Goal: Task Accomplishment & Management: Complete application form

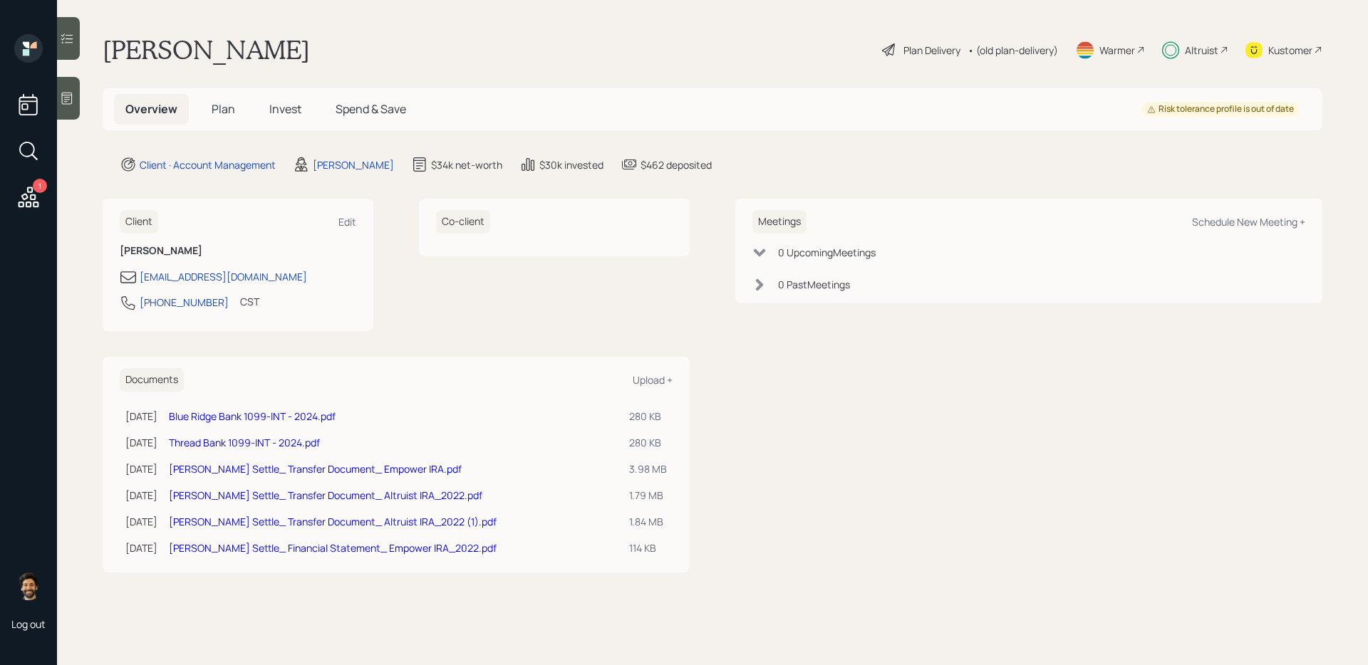
click at [215, 108] on span "Plan" at bounding box center [224, 109] width 24 height 16
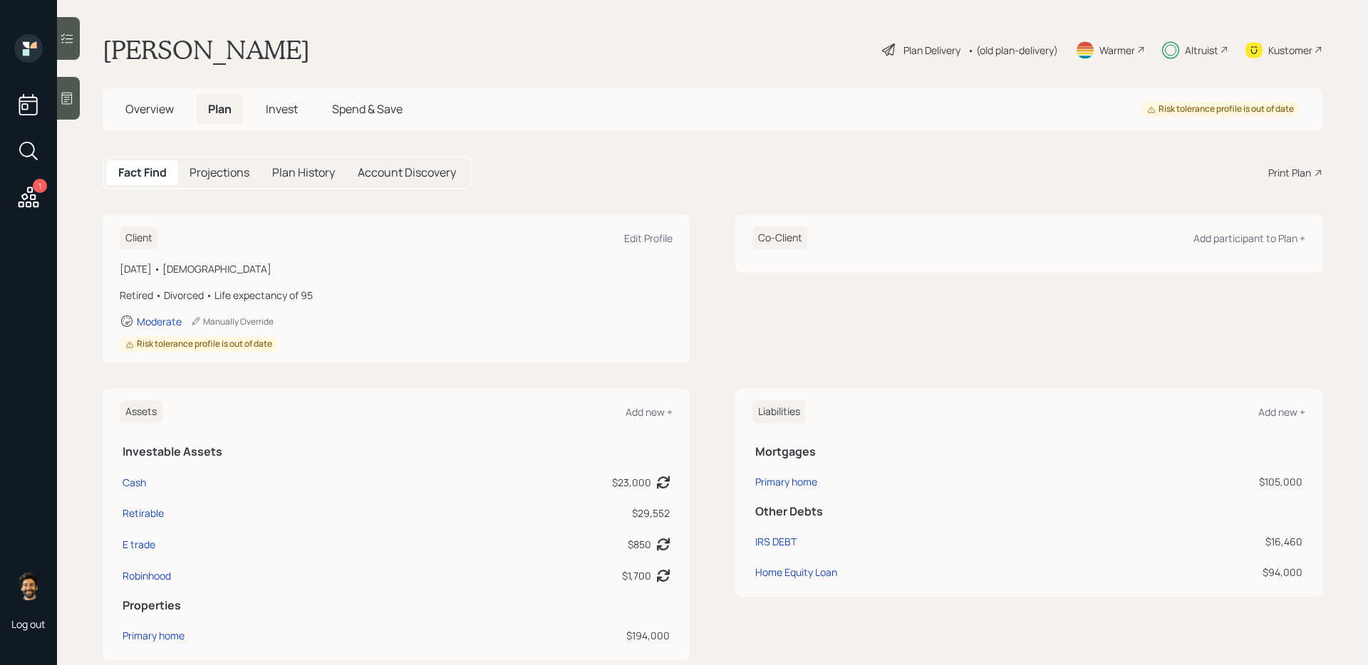
click at [278, 115] on span "Invest" at bounding box center [282, 109] width 32 height 16
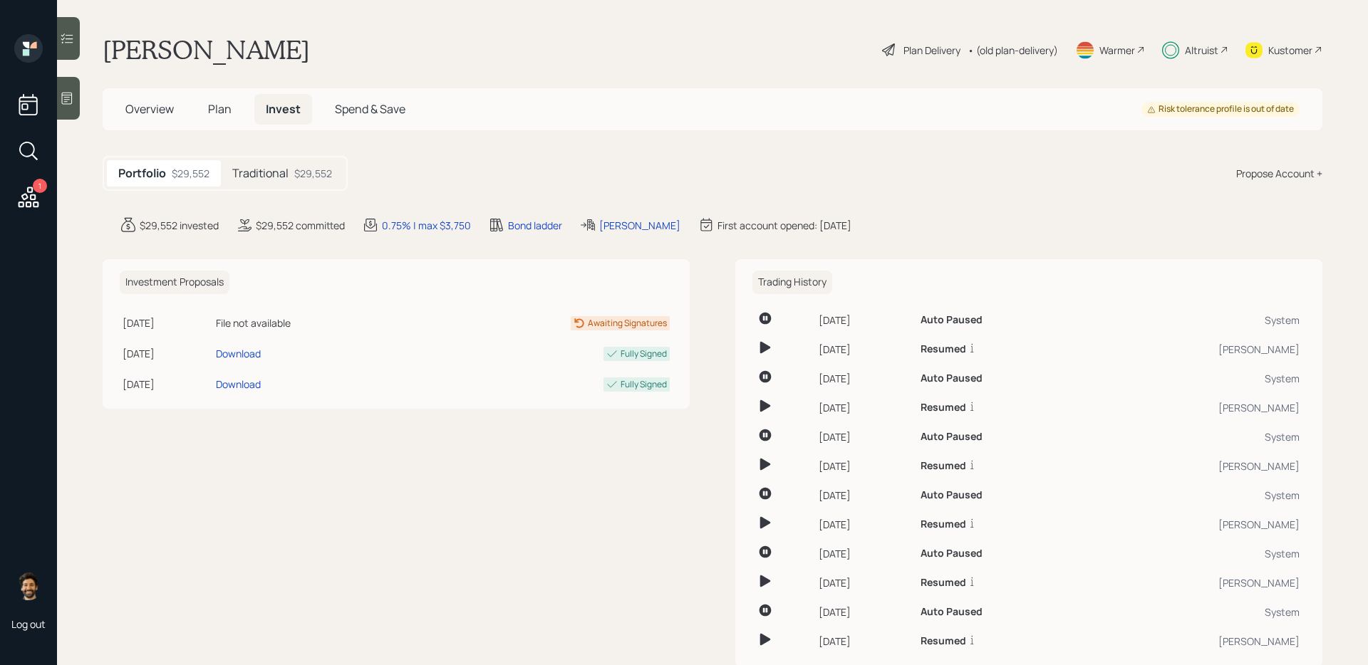
click at [281, 180] on h5 "Traditional" at bounding box center [260, 174] width 56 height 14
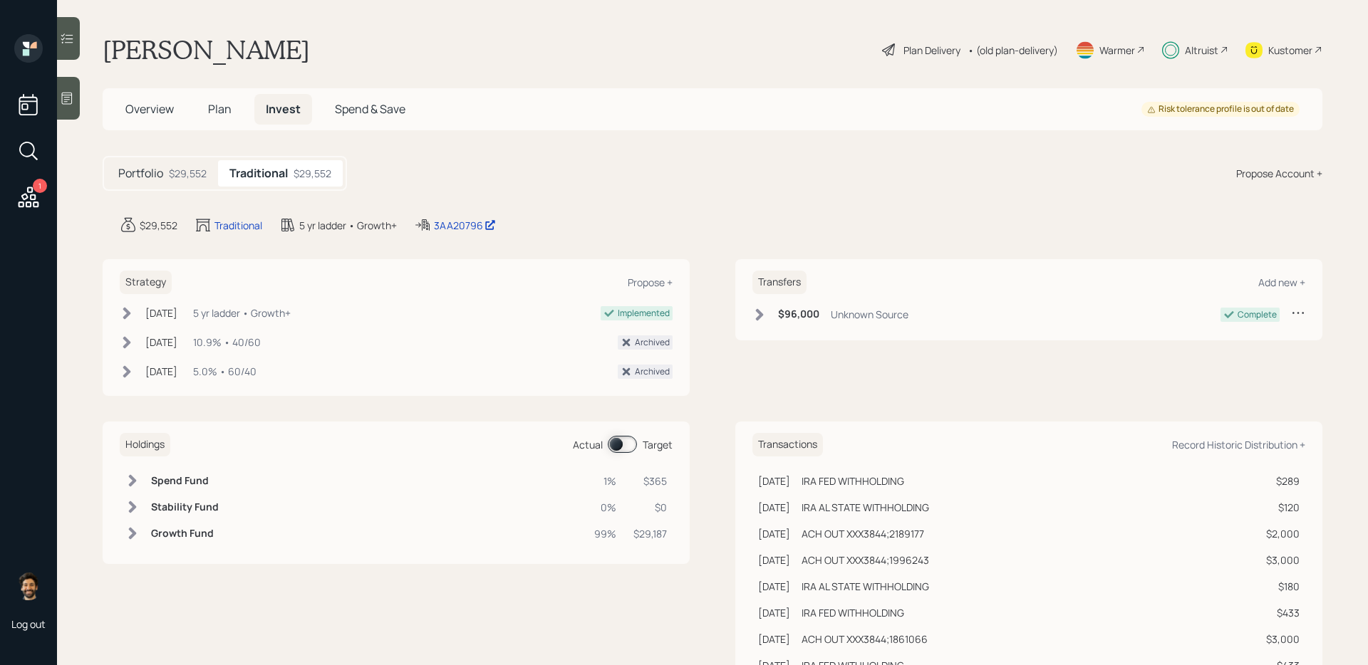
click at [625, 449] on span at bounding box center [622, 444] width 29 height 17
click at [228, 116] on span "Plan" at bounding box center [220, 109] width 24 height 16
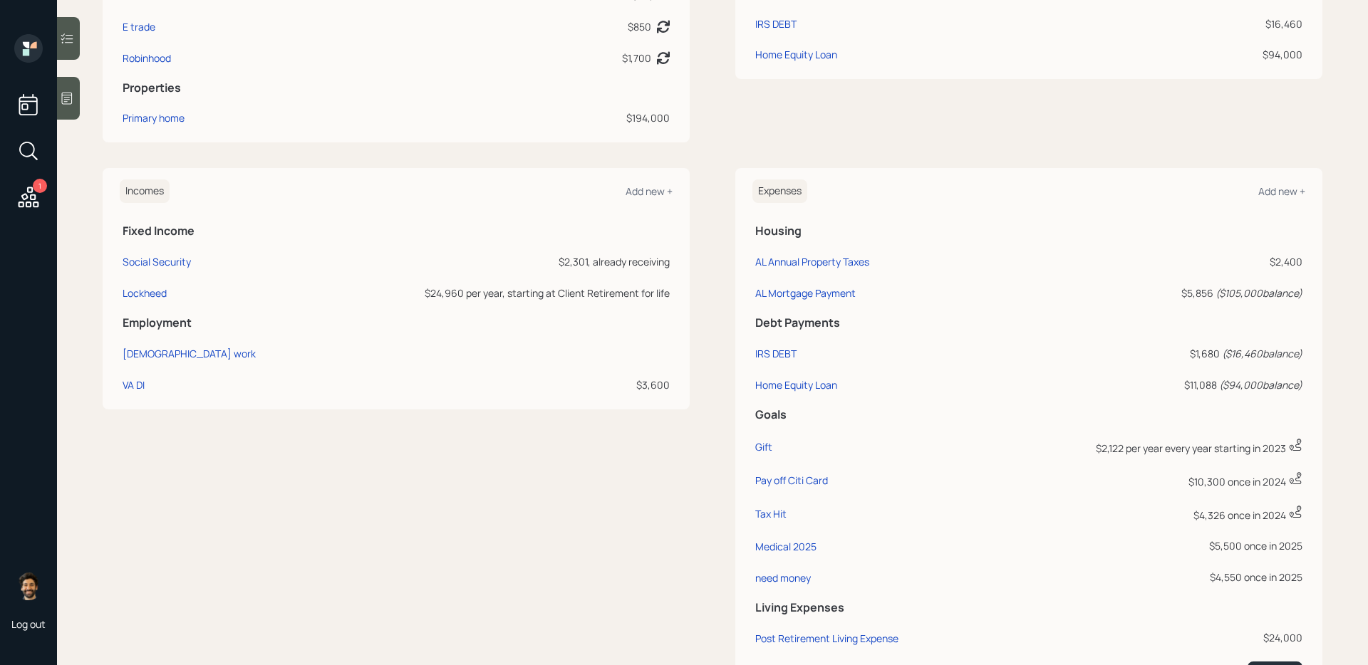
scroll to position [572, 0]
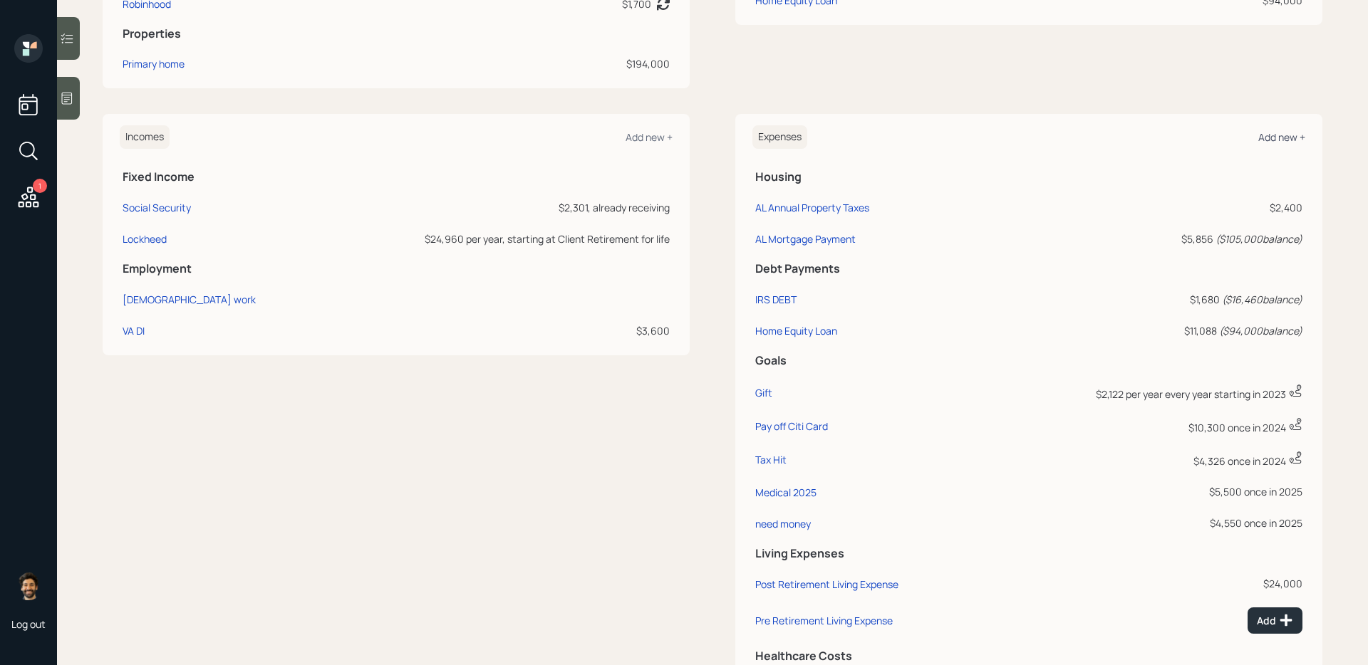
click at [1277, 137] on div "Add new +" at bounding box center [1281, 137] width 47 height 14
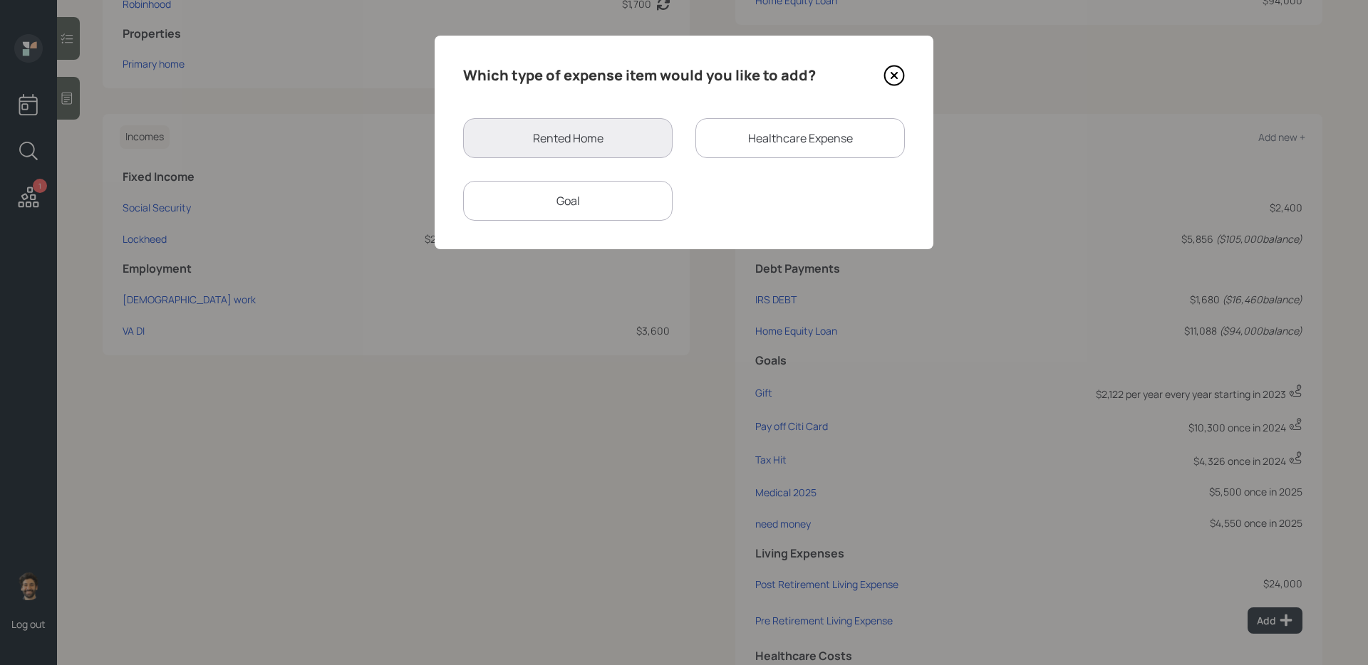
click at [587, 184] on div "Goal" at bounding box center [567, 201] width 209 height 40
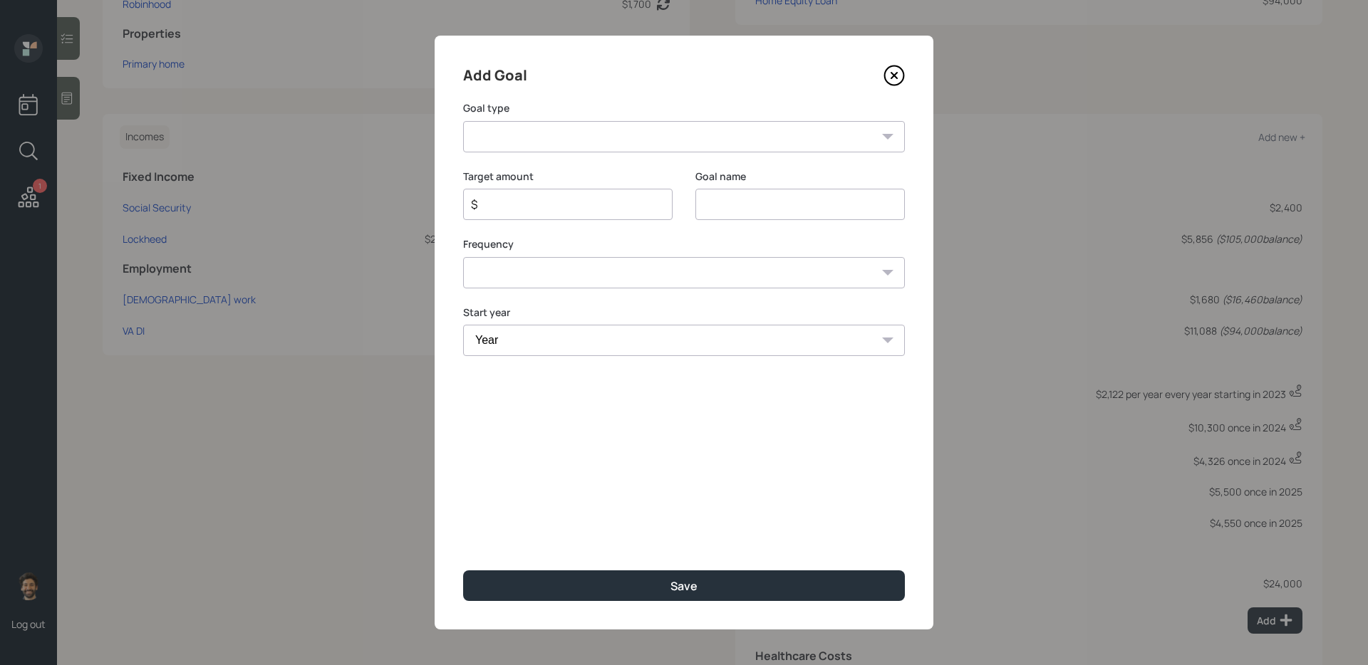
click at [609, 139] on select "Create an emergency fund Donate to charity Purchase a home Make a purchase Supp…" at bounding box center [684, 136] width 442 height 31
select select "other"
click at [463, 121] on select "Create an emergency fund Donate to charity Purchase a home Make a purchase Supp…" at bounding box center [684, 136] width 442 height 31
type input "Other"
click at [511, 209] on input "$" at bounding box center [561, 204] width 185 height 17
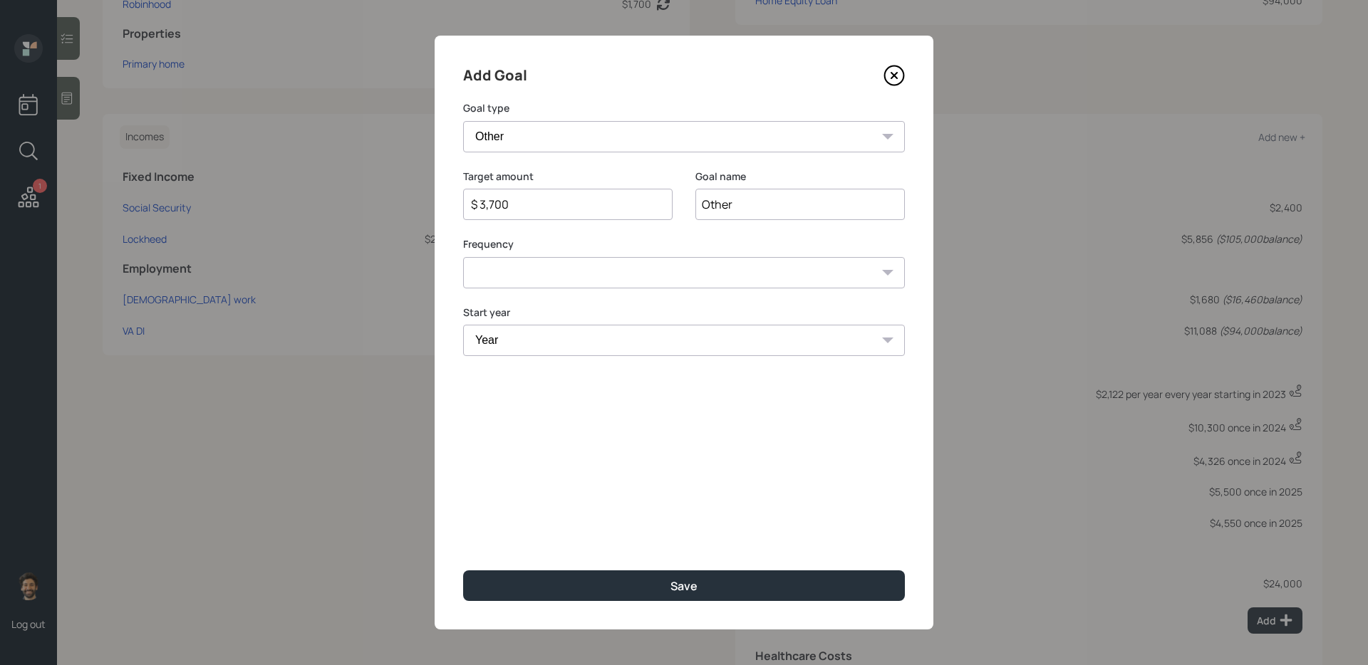
type input "$ 3,700"
click at [611, 273] on select "One time Every 1 year Every 2 years Every 3 years Every 4 years Every 5 years E…" at bounding box center [684, 272] width 442 height 31
select select "0"
click at [463, 257] on select "One time Every 1 year Every 2 years Every 3 years Every 4 years Every 5 years E…" at bounding box center [684, 272] width 442 height 31
click at [540, 348] on select "Year [DATE] 2026 2027 2028 2029 2030 2031 2032 2033 2034 2035 2036 2037 2038 20…" at bounding box center [684, 340] width 442 height 31
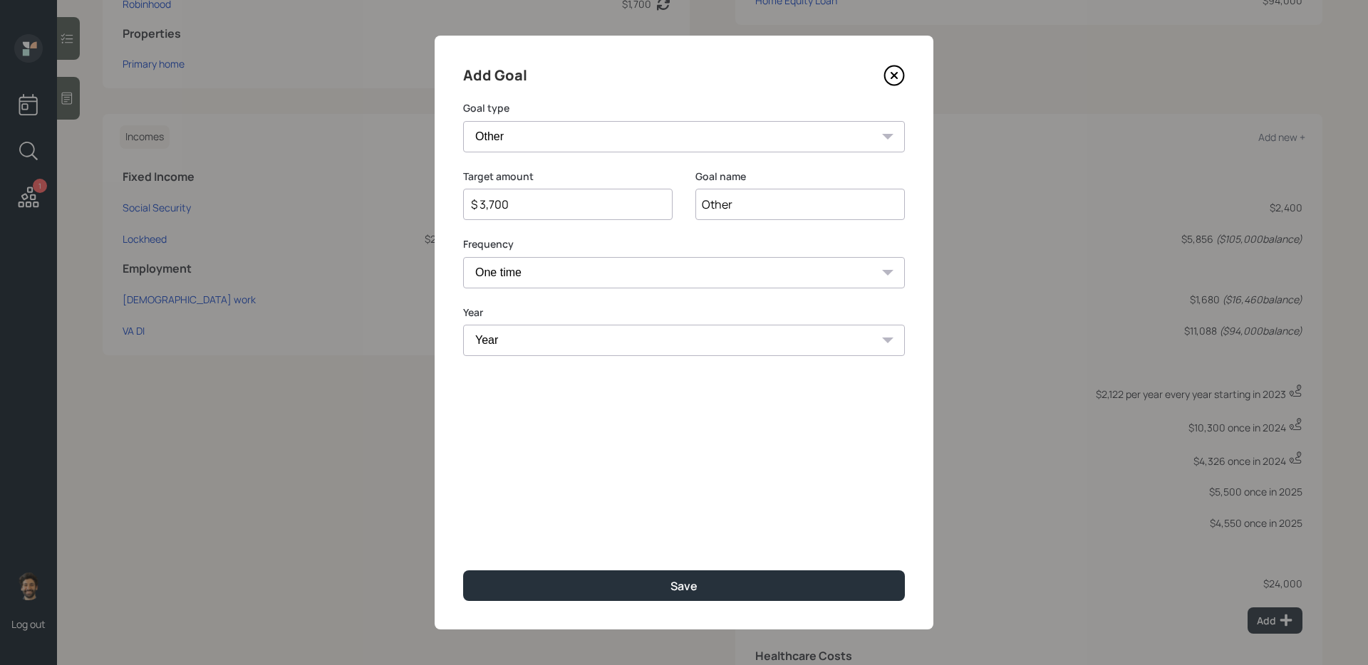
select select "2025"
click at [463, 325] on select "Year [DATE] 2026 2027 2028 2029 2030 2031 2032 2033 2034 2035 2036 2037 2038 20…" at bounding box center [684, 340] width 442 height 31
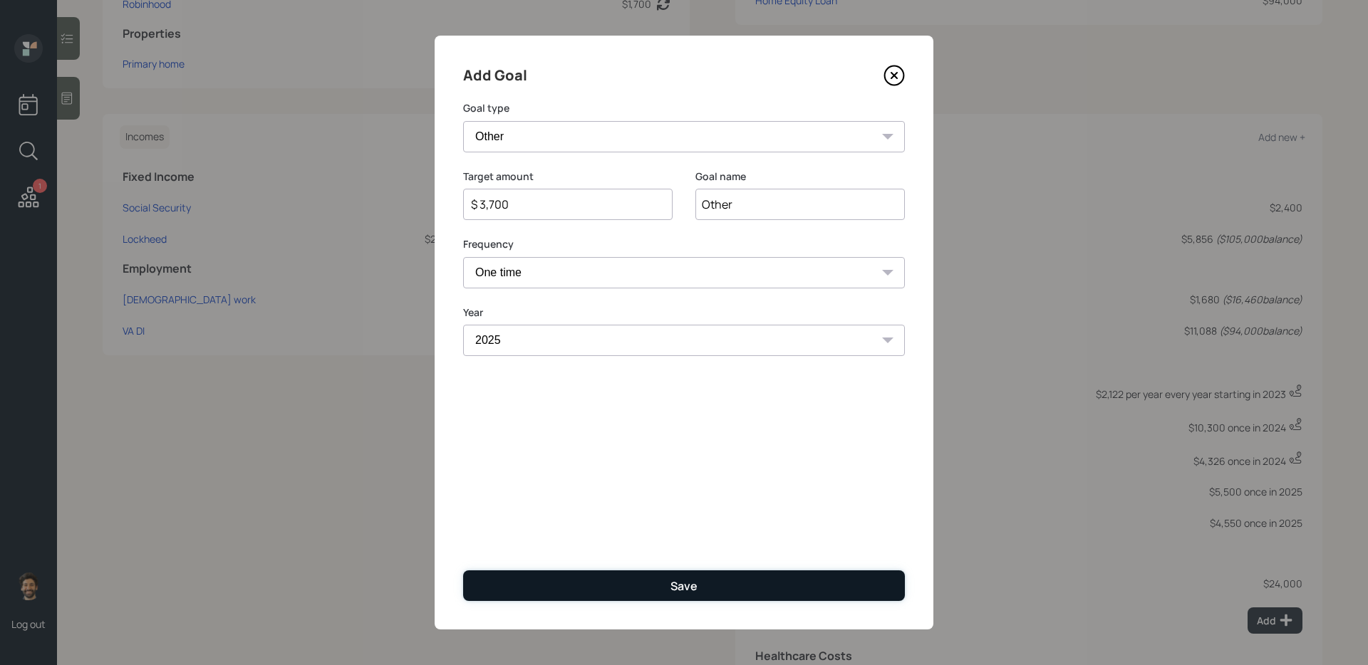
click at [523, 588] on button "Save" at bounding box center [684, 586] width 442 height 31
type input "$"
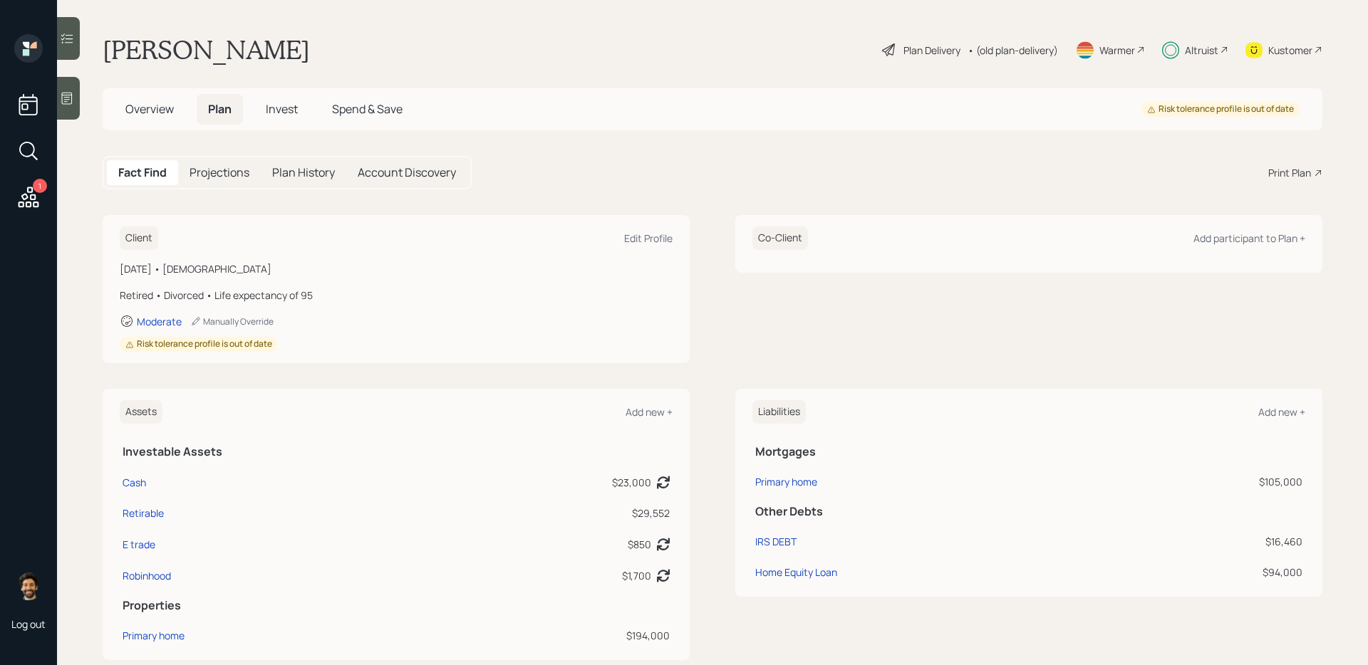
click at [282, 111] on span "Invest" at bounding box center [282, 109] width 32 height 16
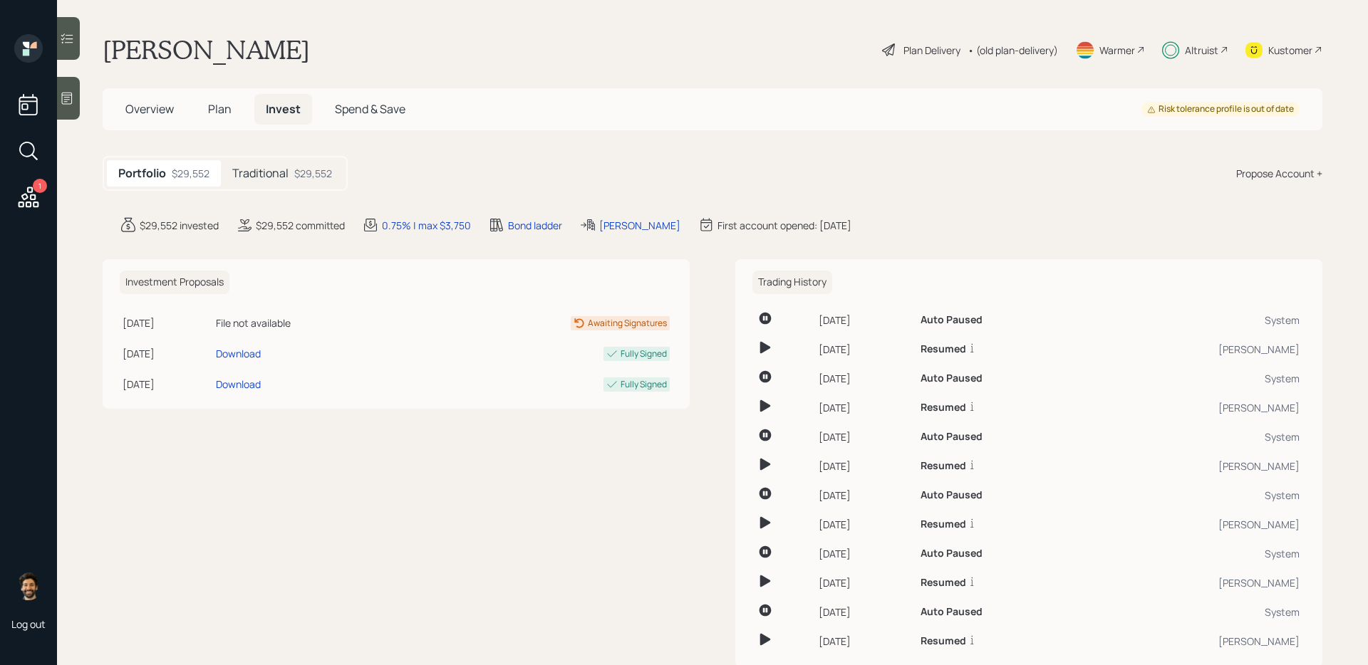
click at [268, 179] on h5 "Traditional" at bounding box center [260, 174] width 56 height 14
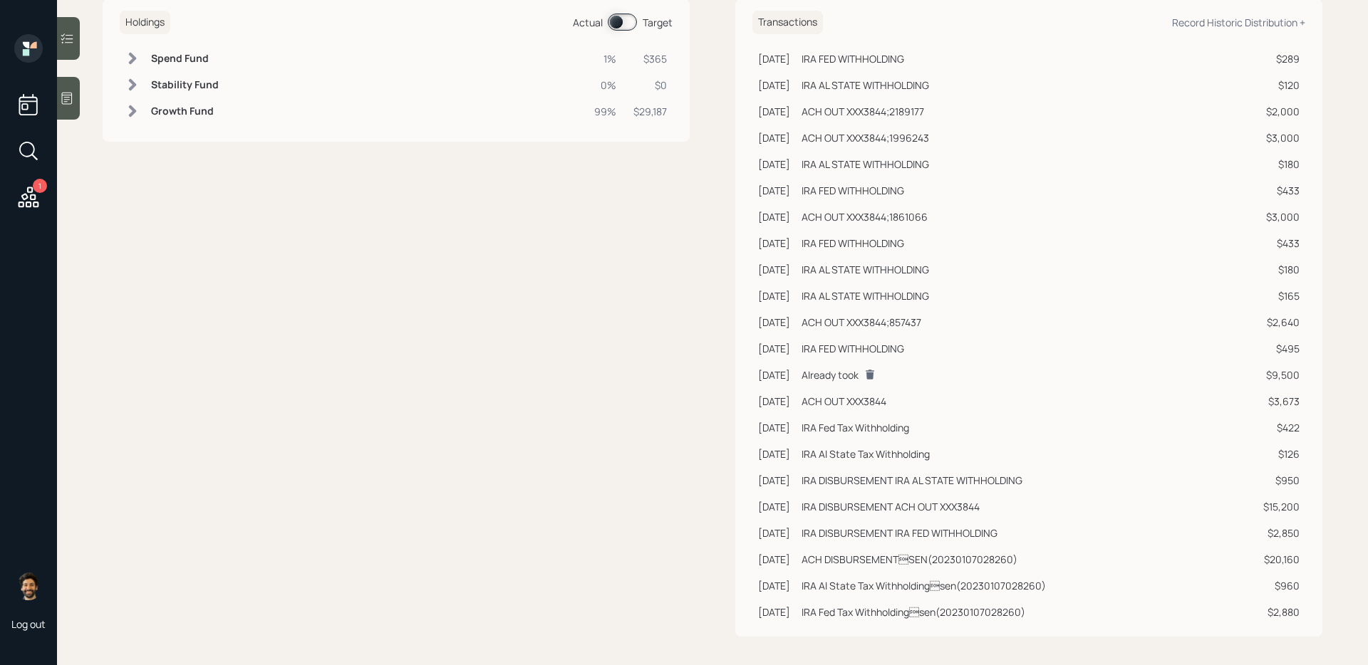
scroll to position [186, 0]
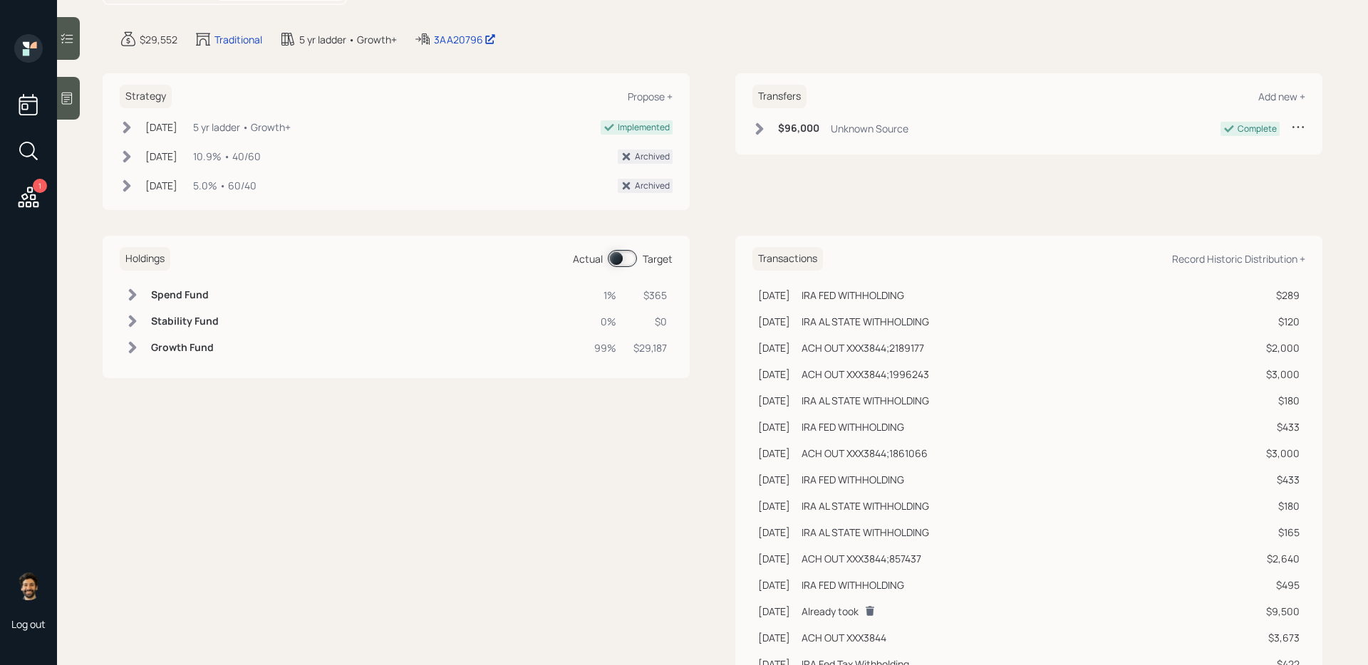
click at [623, 265] on span at bounding box center [622, 258] width 29 height 17
click at [184, 299] on h6 "Spend Fund" at bounding box center [182, 295] width 63 height 12
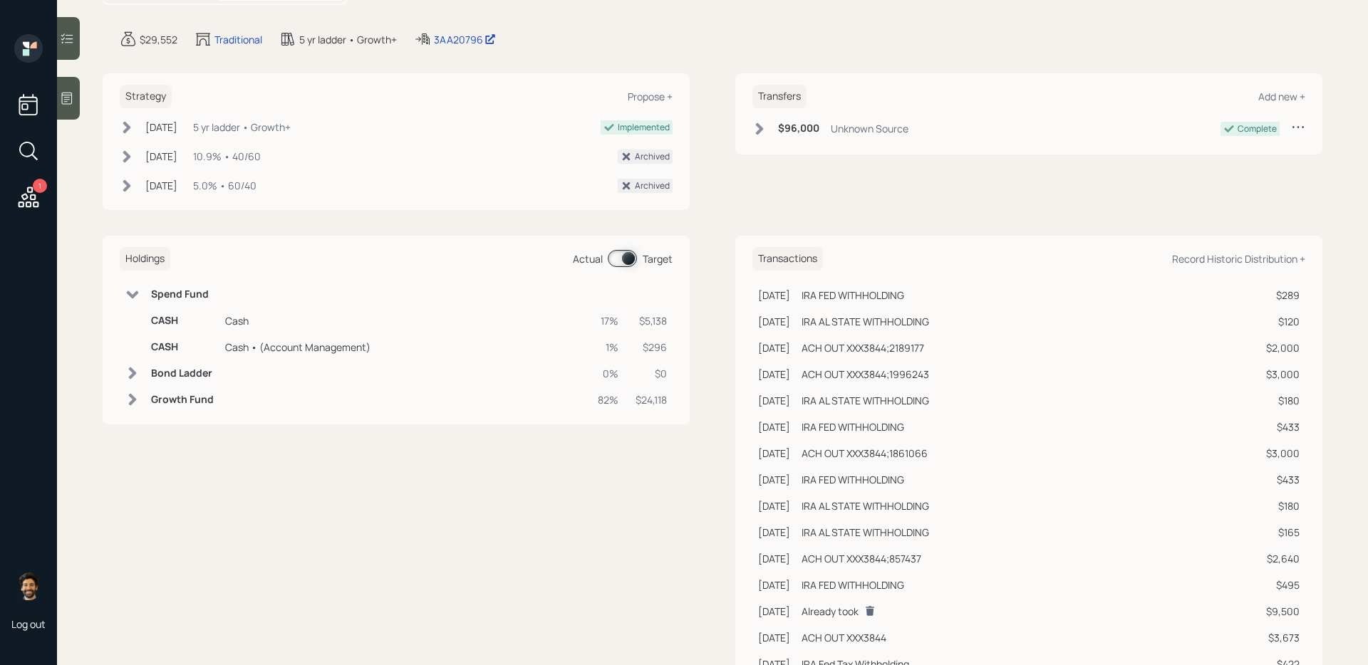
scroll to position [0, 0]
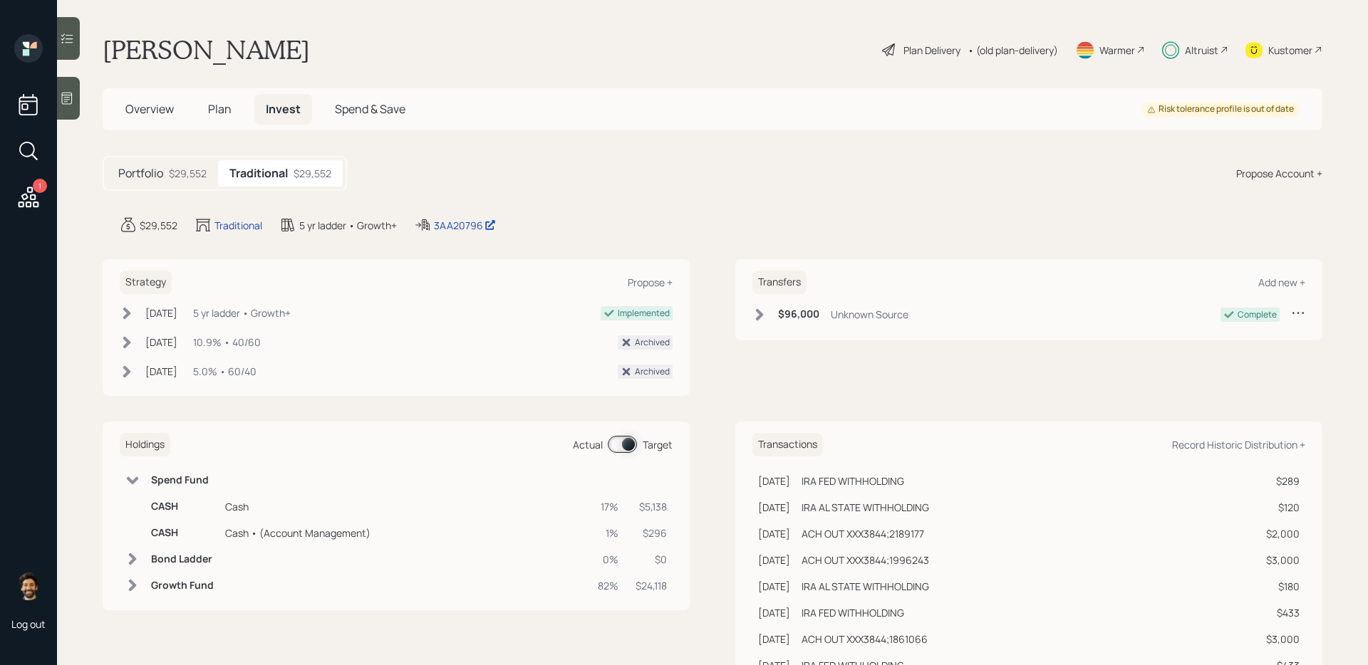
click at [224, 100] on h5 "Plan" at bounding box center [220, 109] width 46 height 31
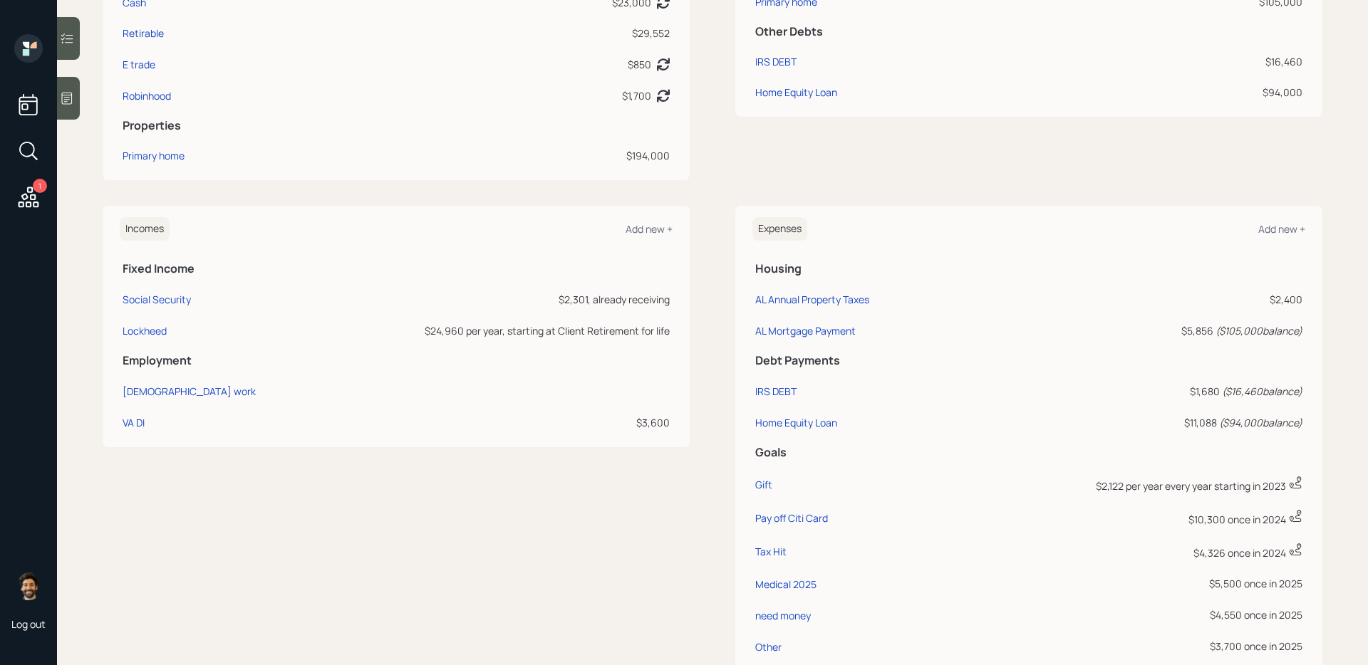
scroll to position [506, 0]
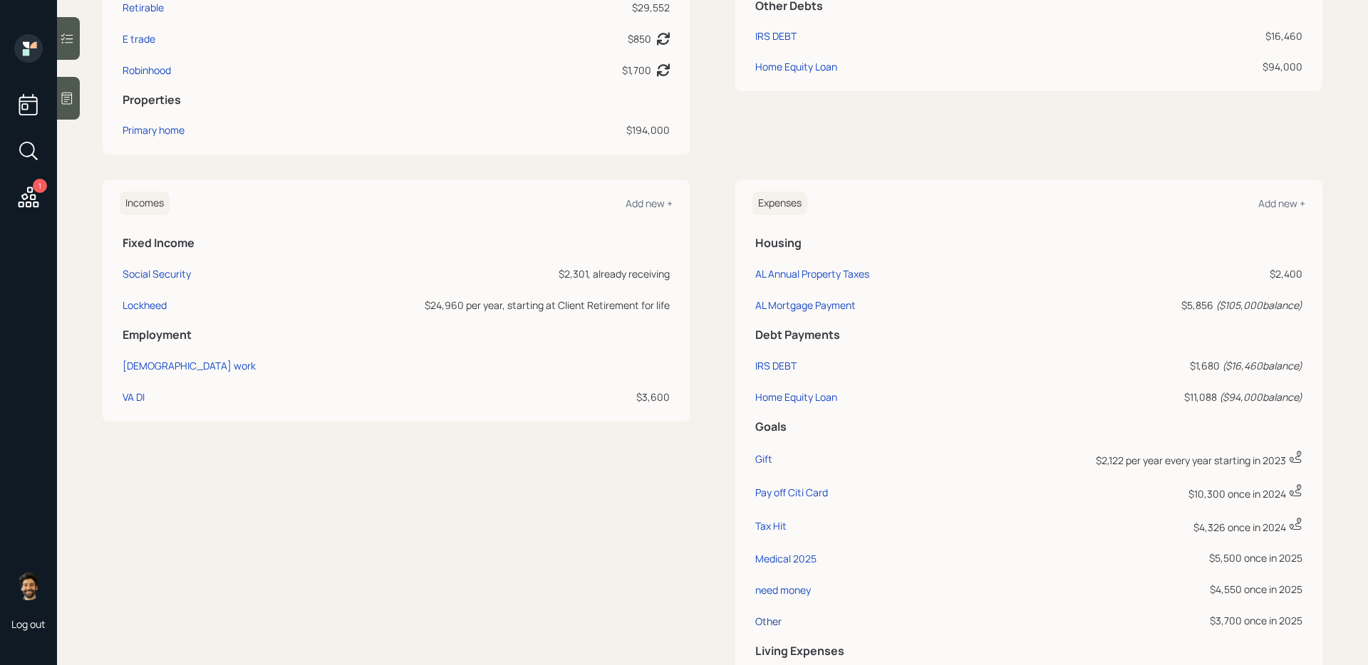
click at [768, 617] on div "Other" at bounding box center [768, 622] width 26 height 14
select select "0"
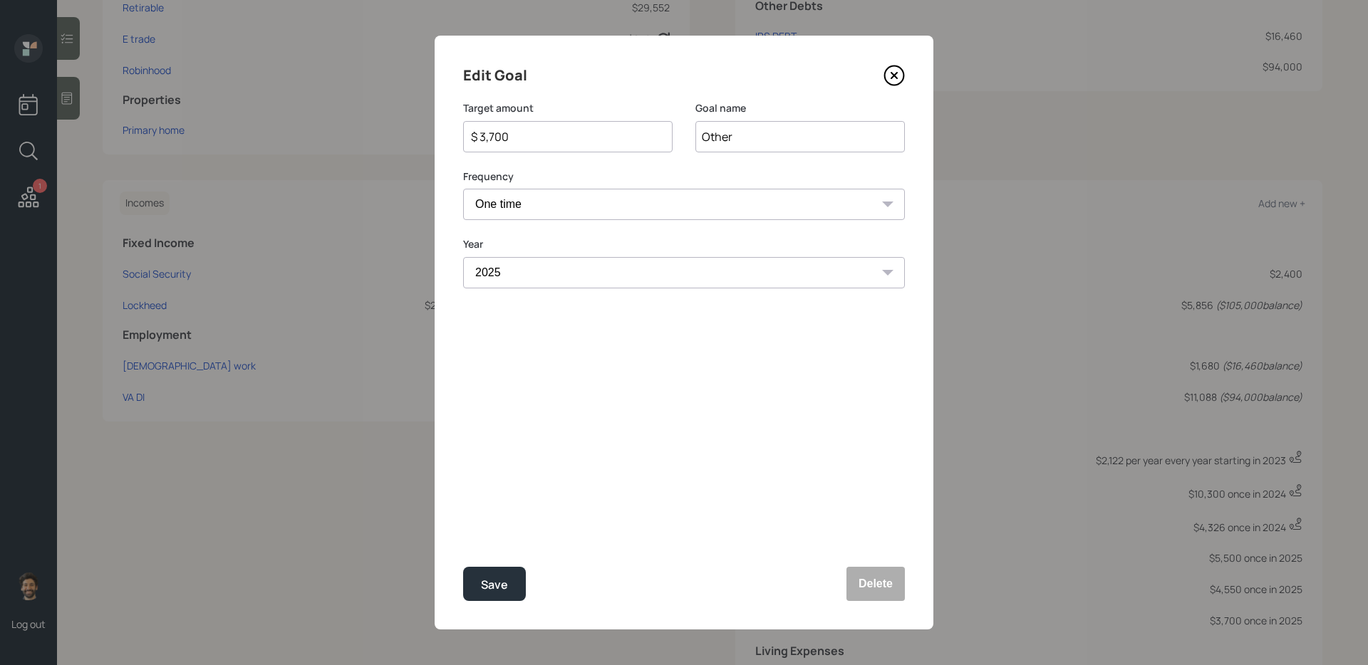
click at [492, 140] on input "$ 3,700" at bounding box center [561, 136] width 185 height 17
click at [464, 578] on button "Save" at bounding box center [494, 584] width 63 height 34
type input "$ 3,700"
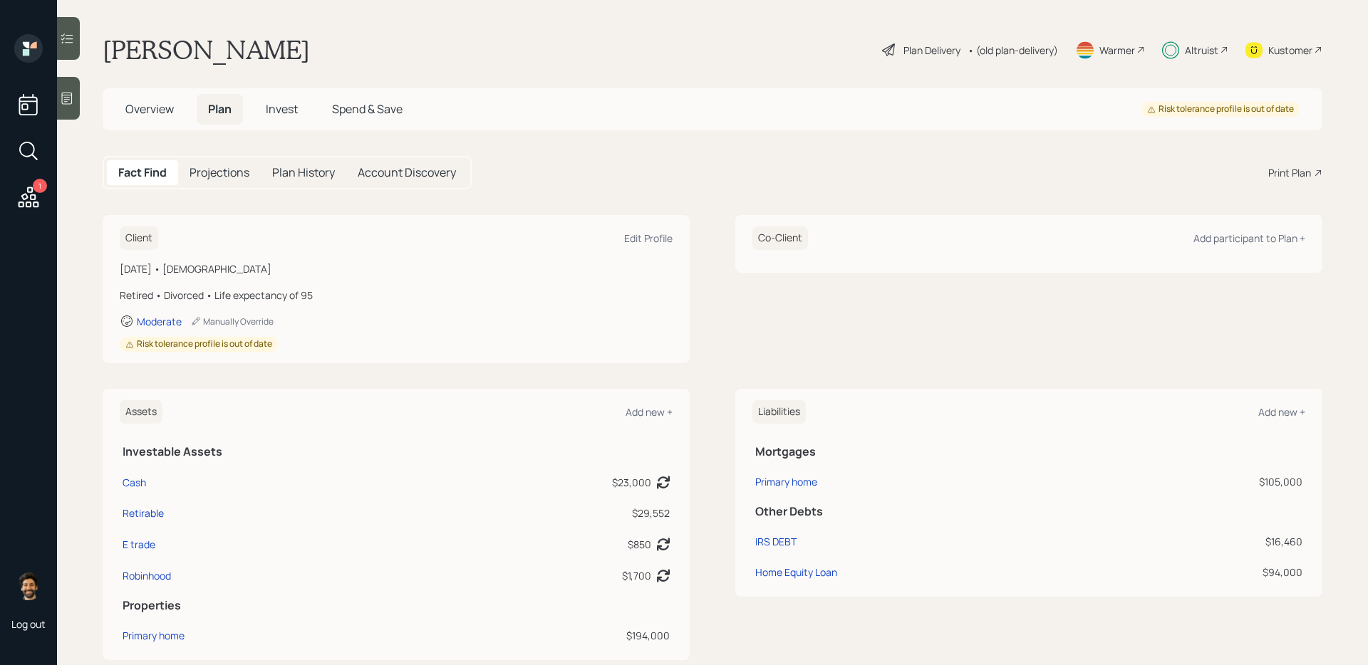
click at [276, 121] on h5 "Invest" at bounding box center [281, 109] width 55 height 31
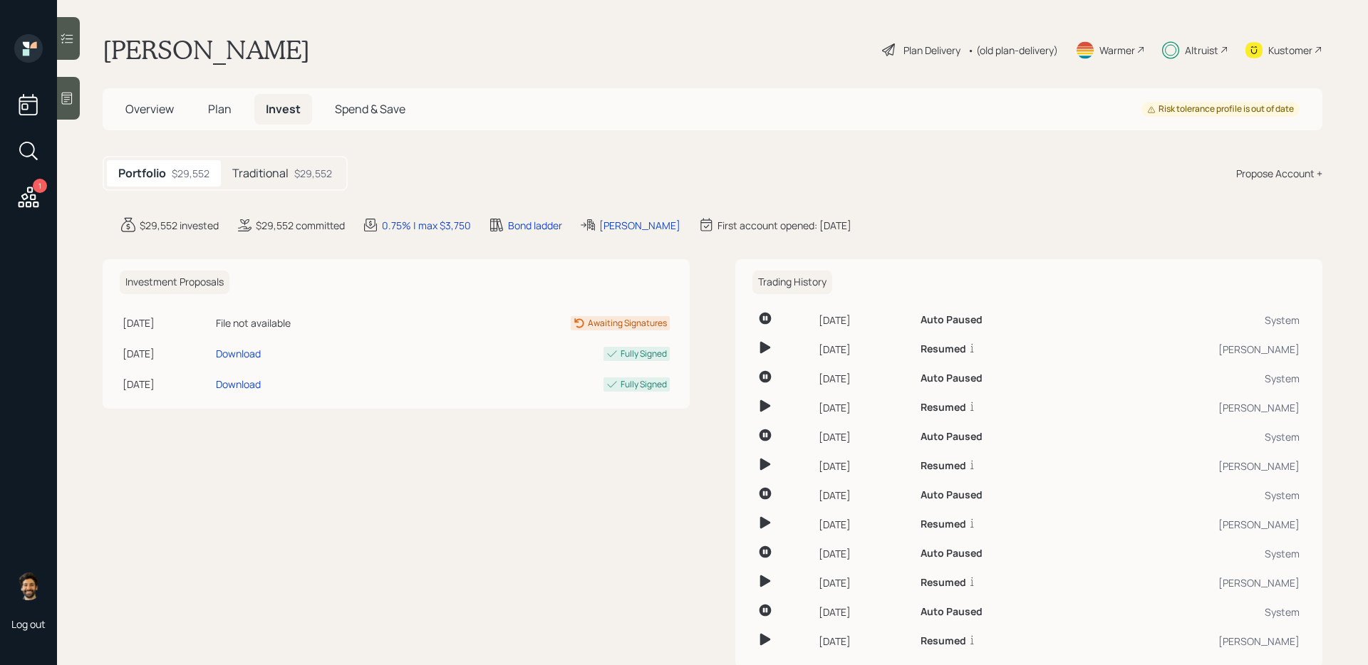
click at [278, 103] on span "Invest" at bounding box center [283, 109] width 35 height 16
click at [286, 177] on h5 "Traditional" at bounding box center [260, 174] width 56 height 14
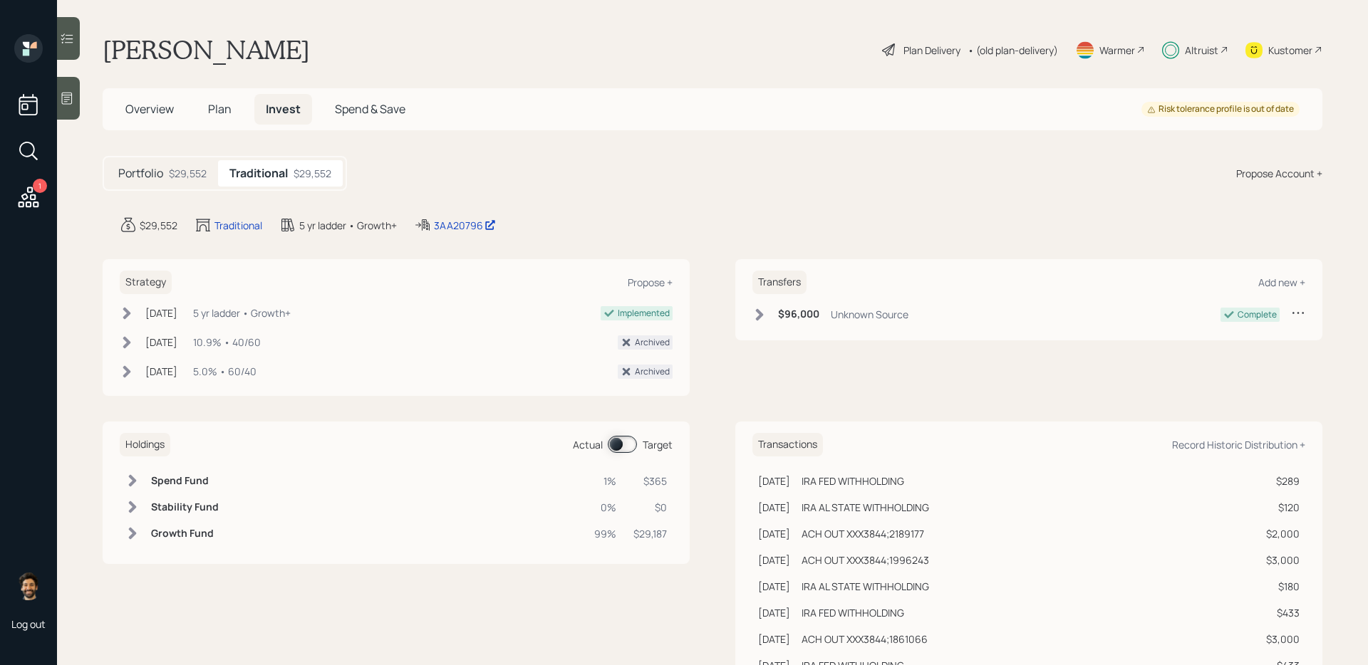
scroll to position [29, 0]
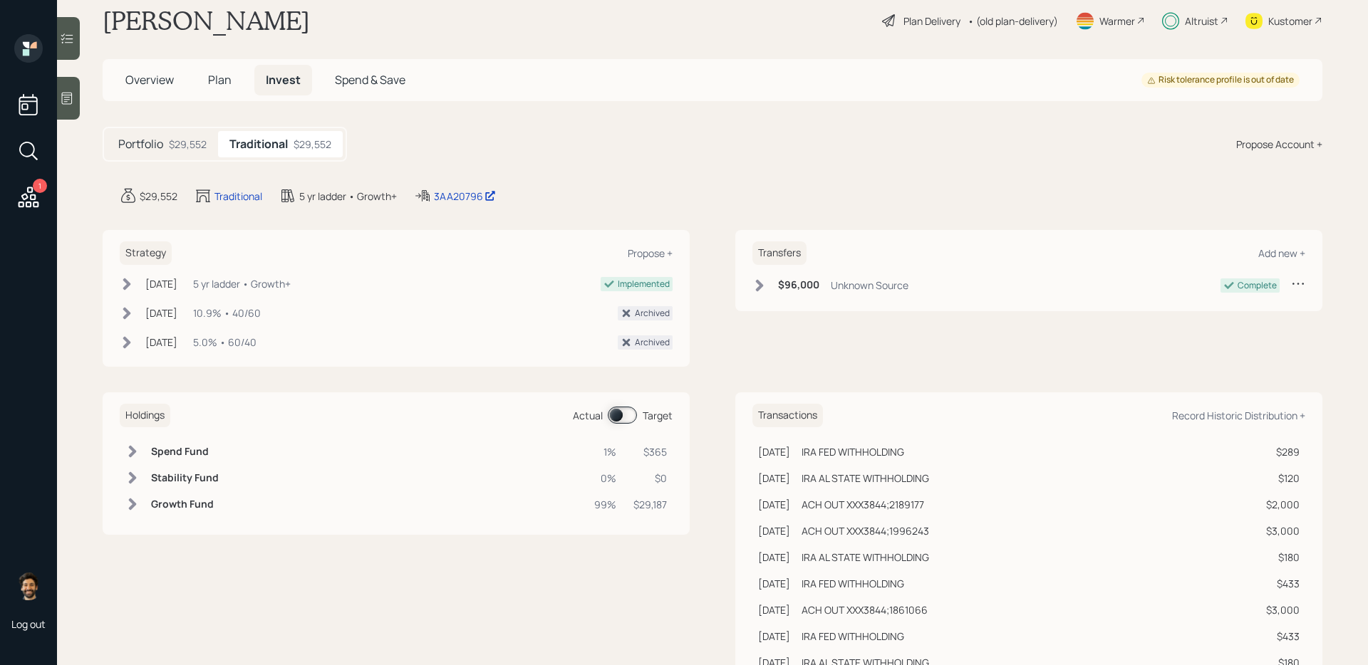
click at [611, 412] on span at bounding box center [622, 415] width 29 height 17
click at [215, 78] on span "Plan" at bounding box center [220, 80] width 24 height 16
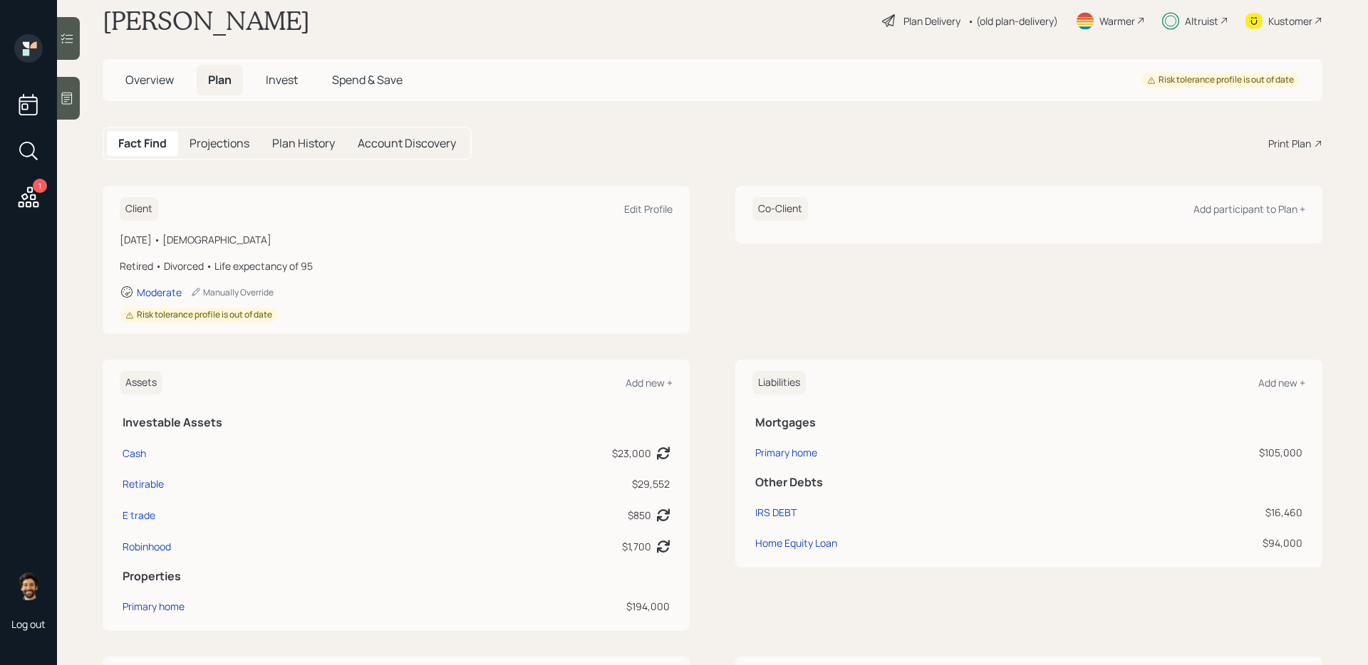
scroll to position [684, 0]
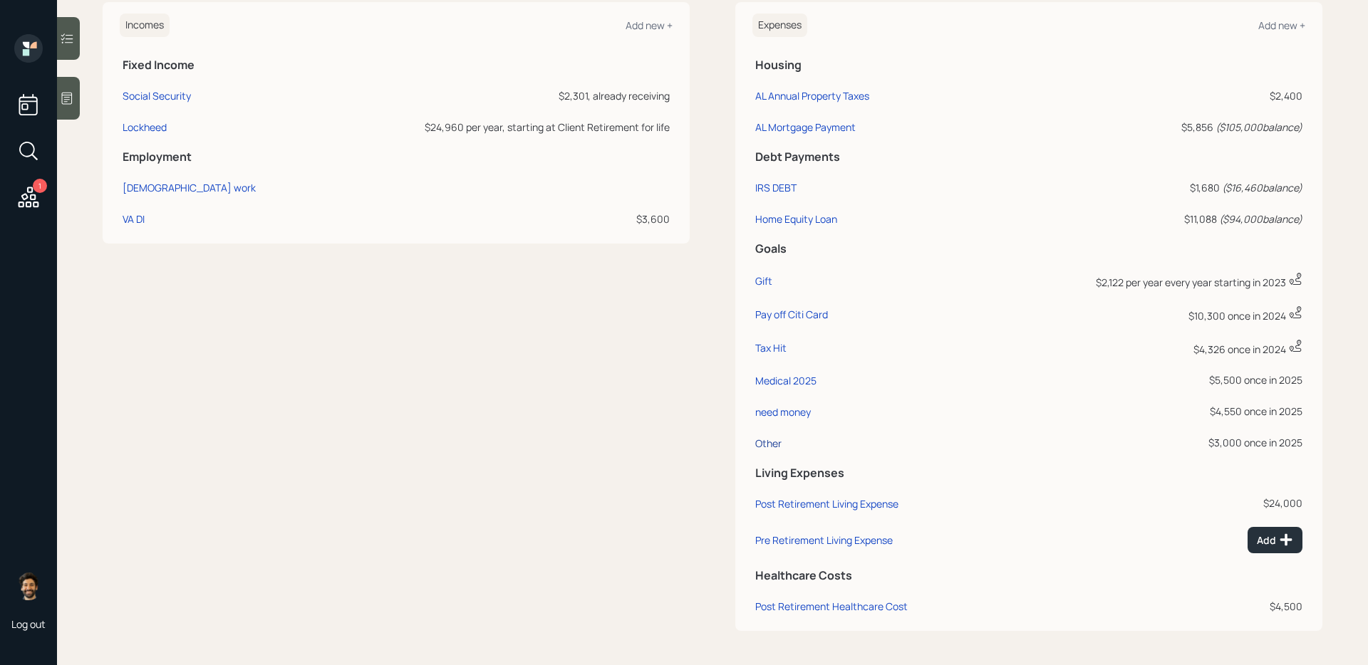
click at [771, 443] on div "Other" at bounding box center [768, 444] width 26 height 14
select select "0"
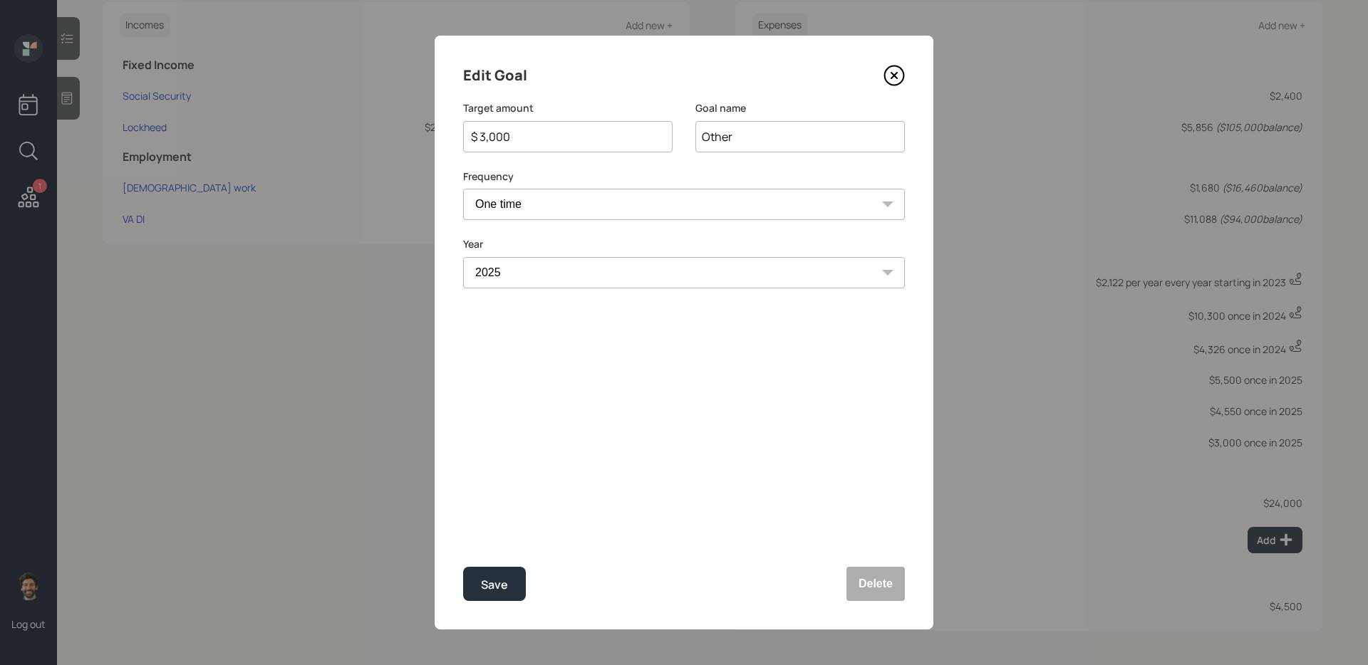
click at [498, 136] on input "$ 3,000" at bounding box center [561, 136] width 185 height 17
click at [496, 583] on div "Save" at bounding box center [494, 584] width 27 height 19
type input "$ 3,000"
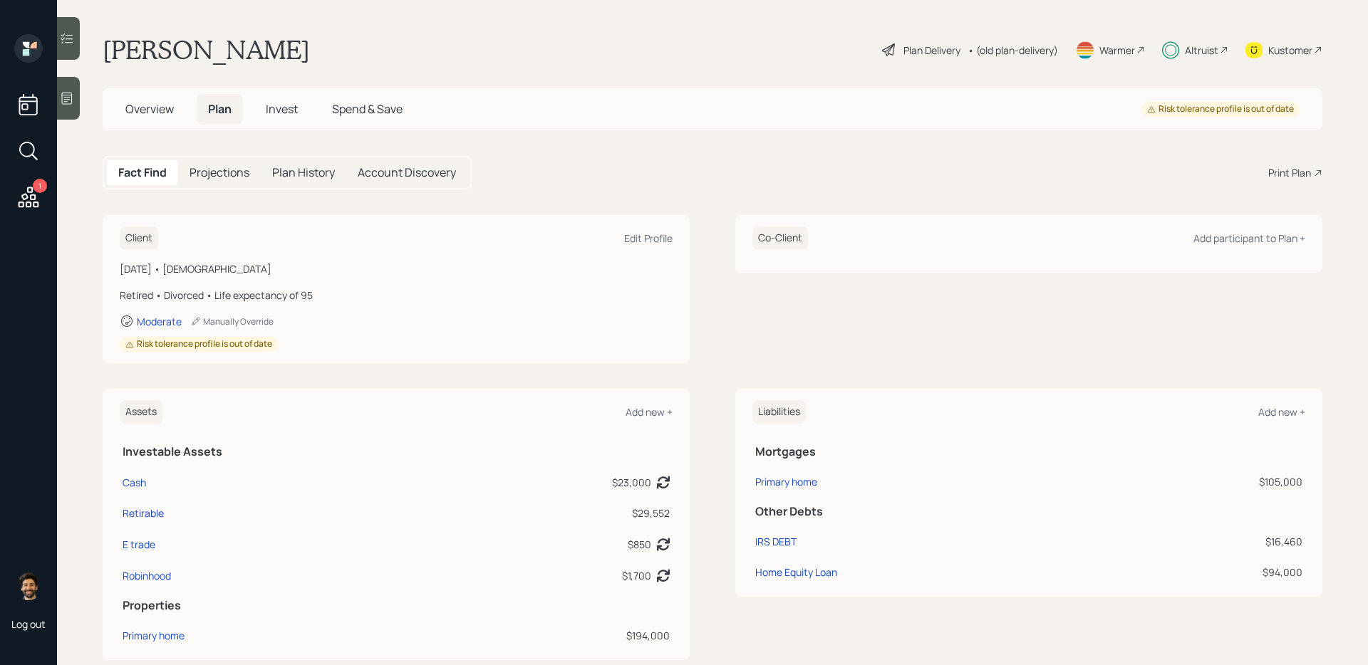
click at [278, 105] on span "Invest" at bounding box center [282, 109] width 32 height 16
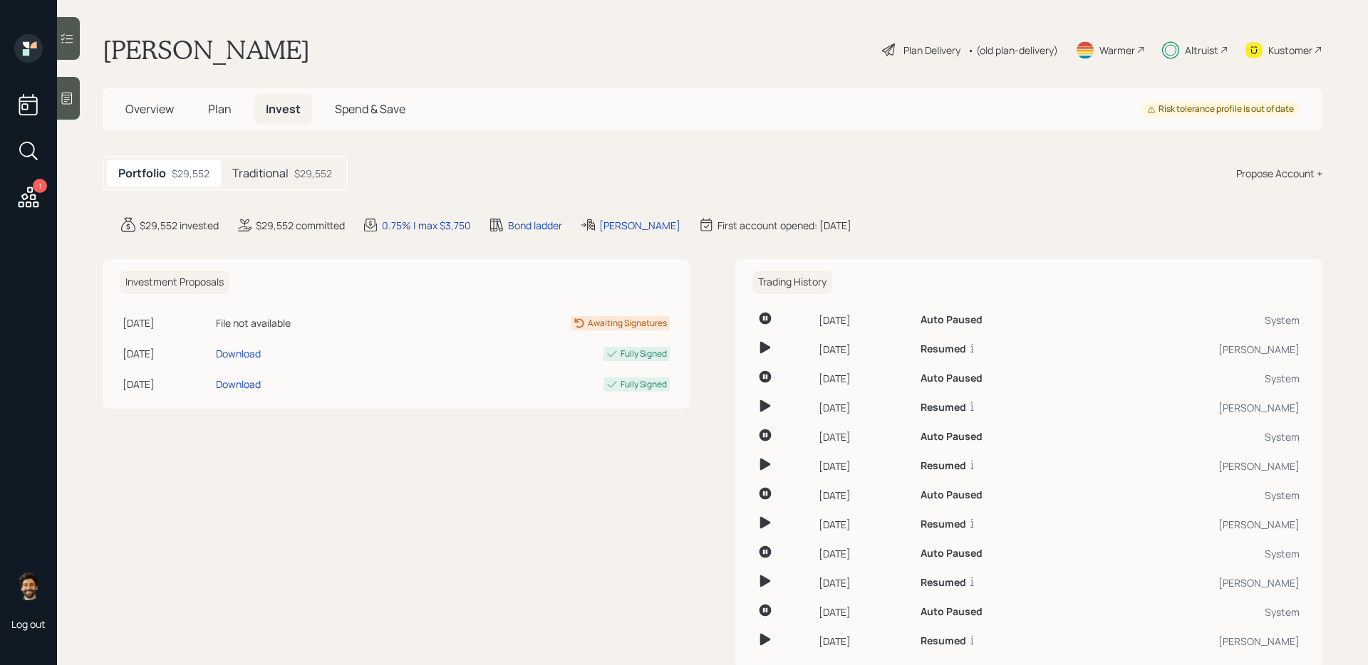
click at [277, 174] on h5 "Traditional" at bounding box center [260, 174] width 56 height 14
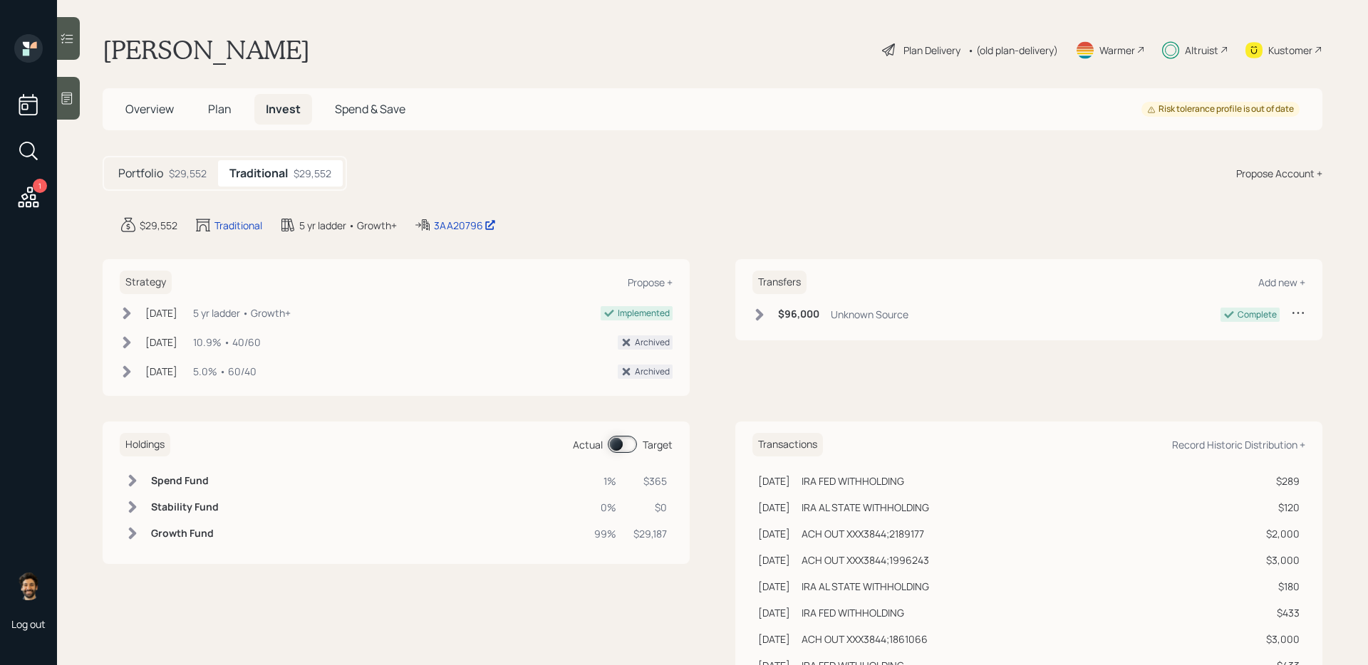
click at [614, 443] on span at bounding box center [622, 444] width 29 height 17
click at [226, 111] on span "Plan" at bounding box center [220, 109] width 24 height 16
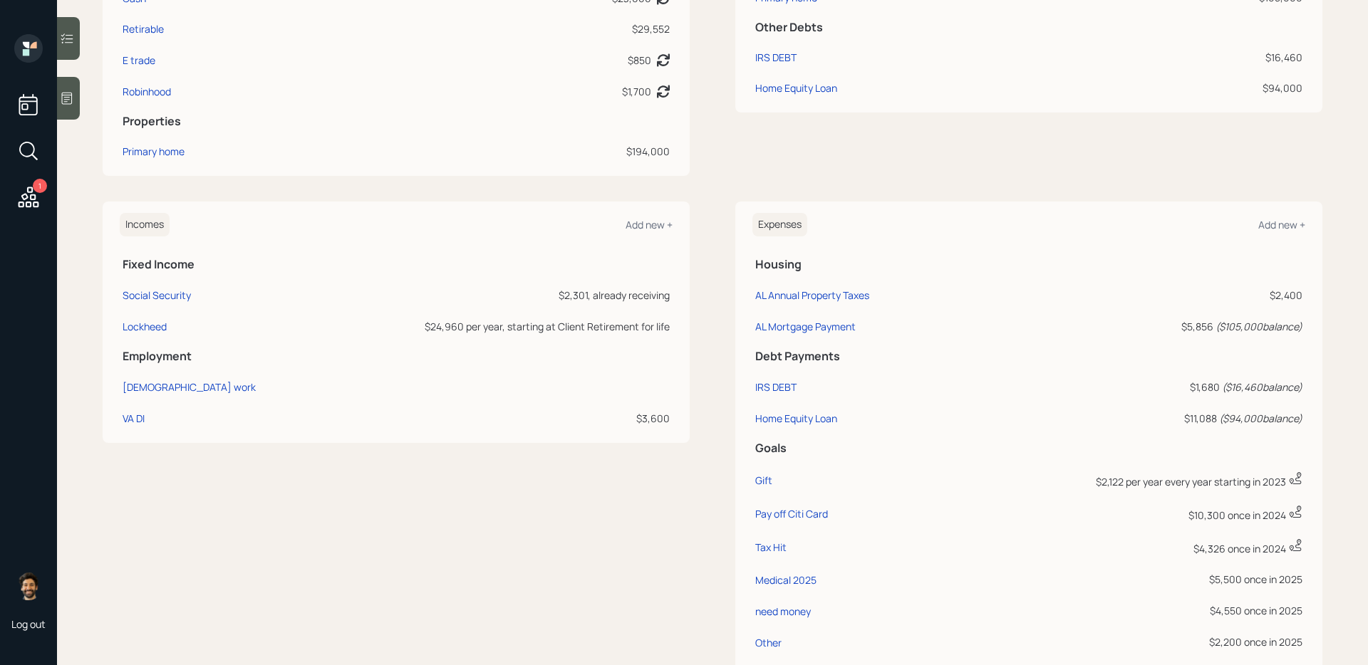
scroll to position [684, 0]
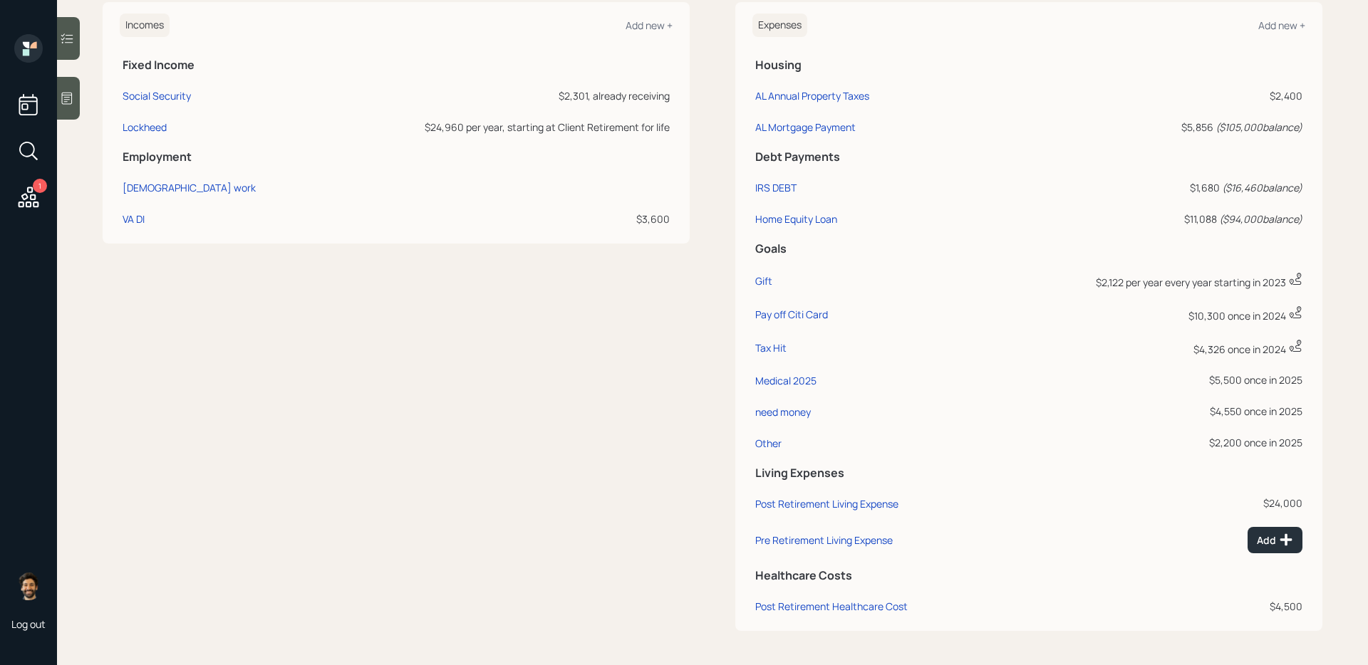
click at [764, 451] on td "Other" at bounding box center [870, 440] width 236 height 31
click at [767, 442] on div "Other" at bounding box center [768, 444] width 26 height 14
select select "0"
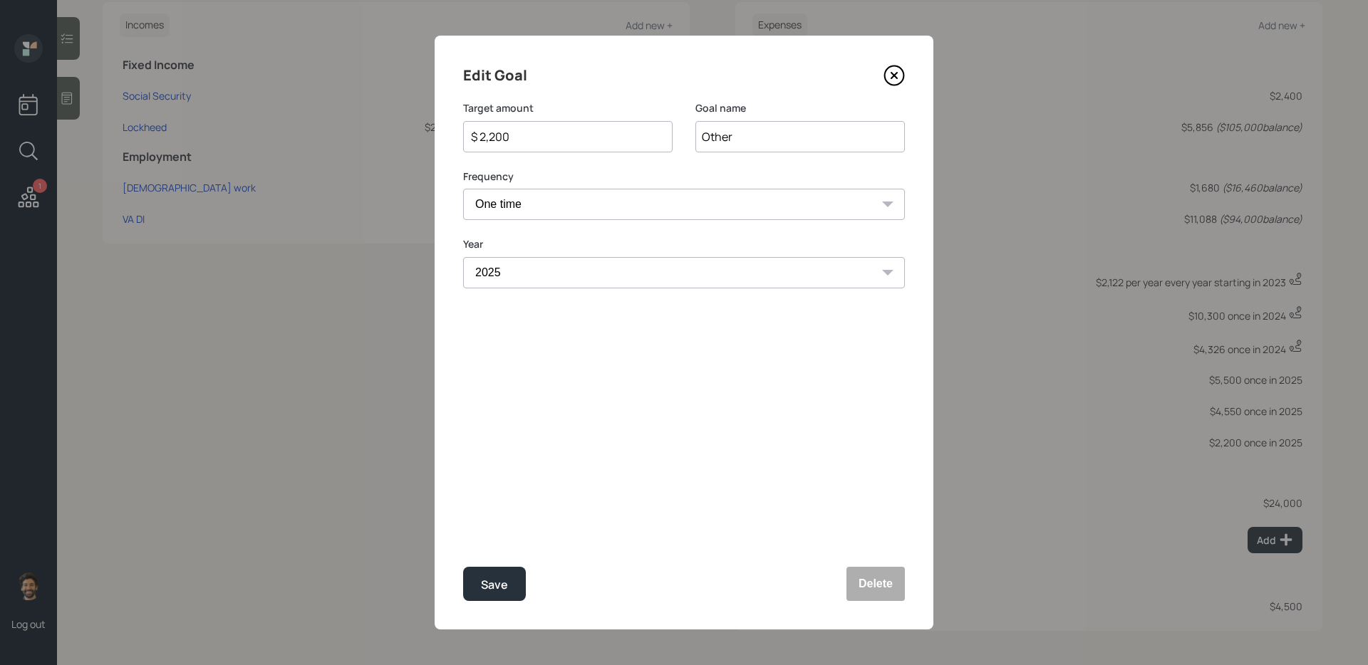
click at [506, 133] on input "$ 2,200" at bounding box center [561, 136] width 185 height 17
click at [494, 586] on div "Save" at bounding box center [494, 584] width 27 height 19
type input "$ 2,200"
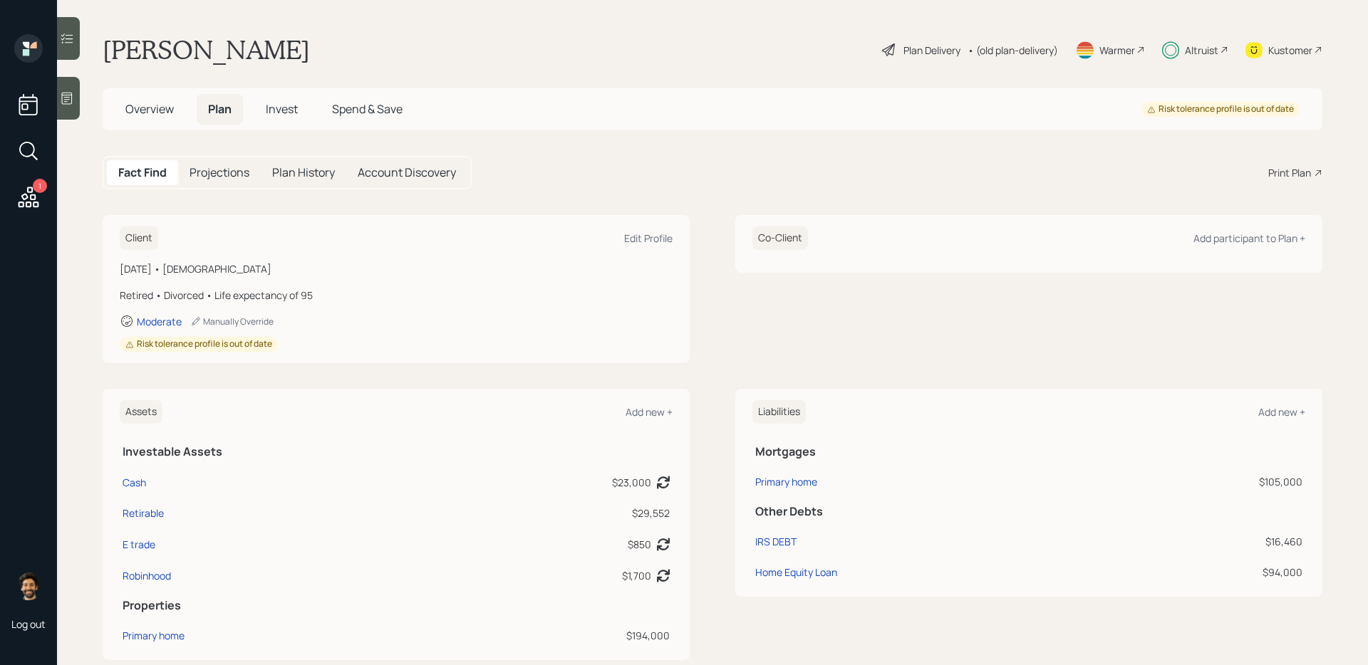
click at [289, 116] on span "Invest" at bounding box center [282, 109] width 32 height 16
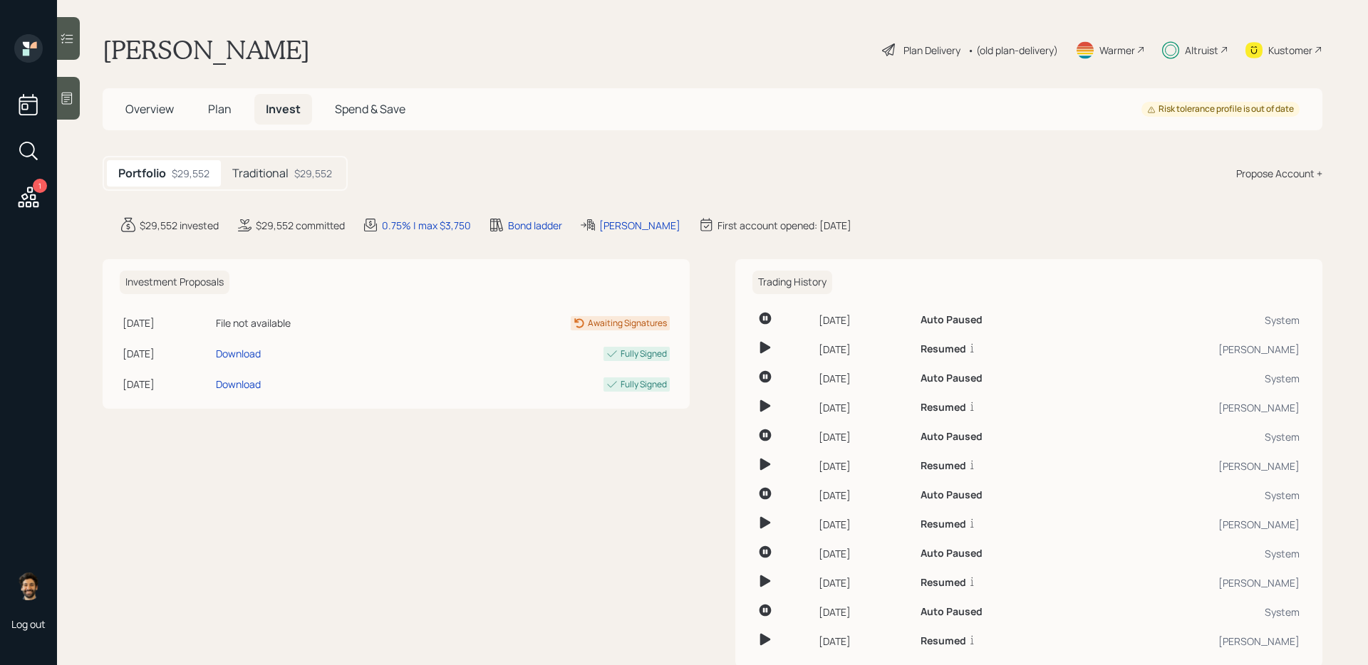
click at [295, 172] on div "$29,552" at bounding box center [313, 173] width 38 height 15
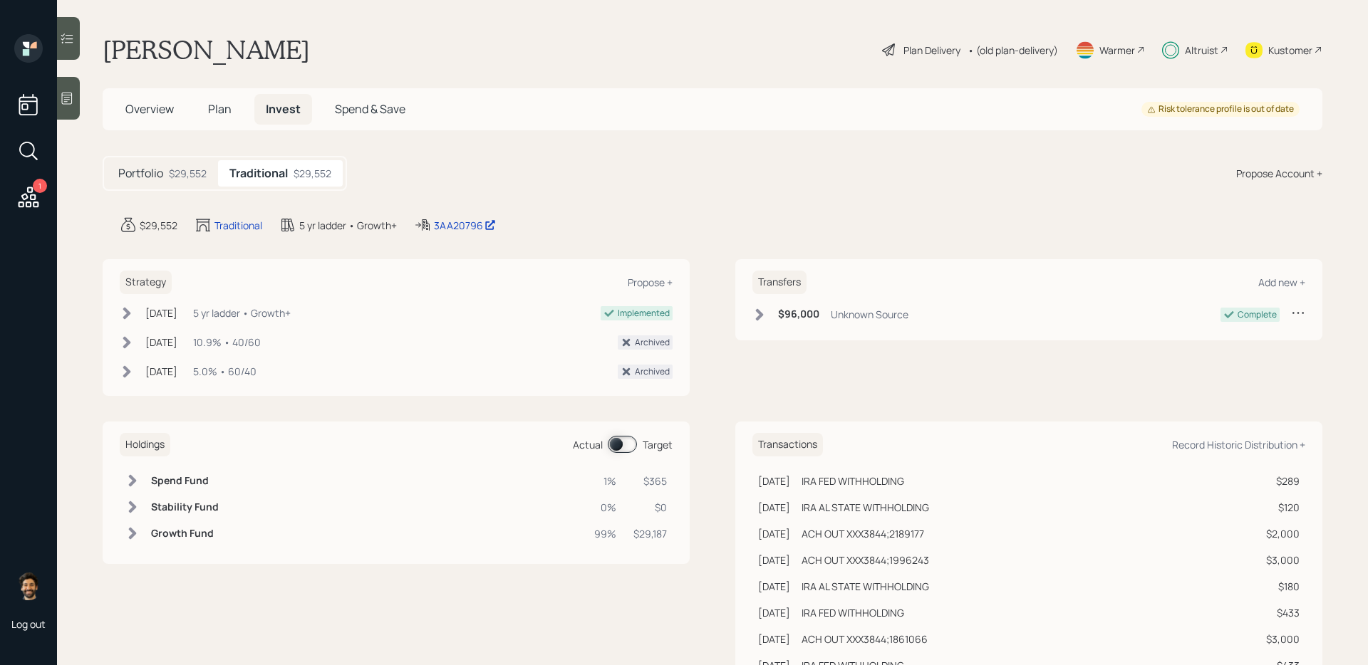
click at [624, 452] on span at bounding box center [622, 444] width 29 height 17
click at [219, 105] on span "Plan" at bounding box center [220, 109] width 24 height 16
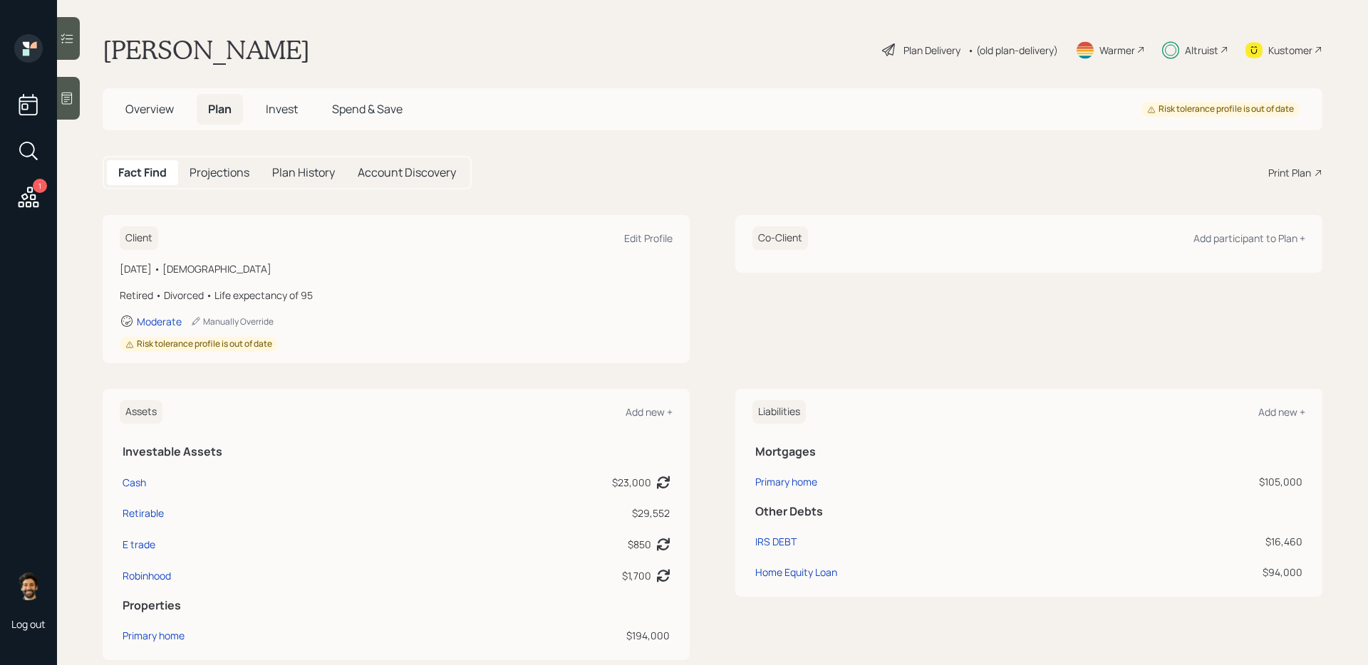
scroll to position [684, 0]
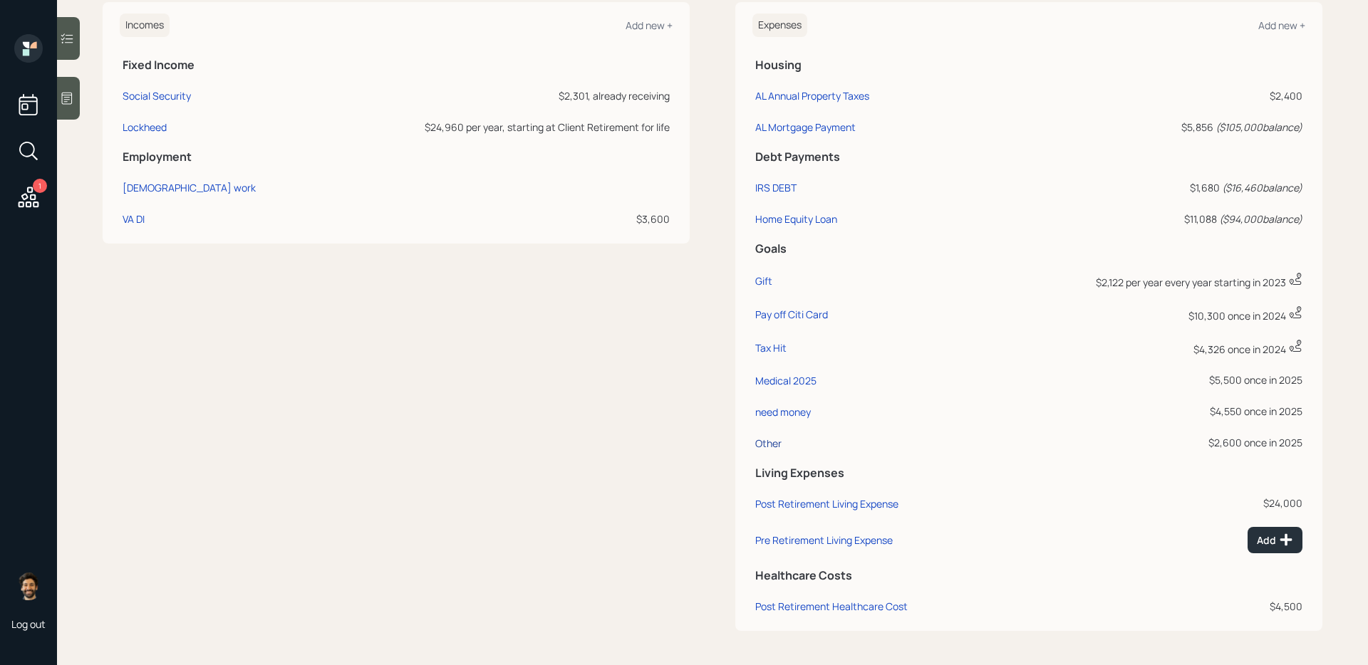
click at [764, 442] on div "Other" at bounding box center [768, 444] width 26 height 14
select select "0"
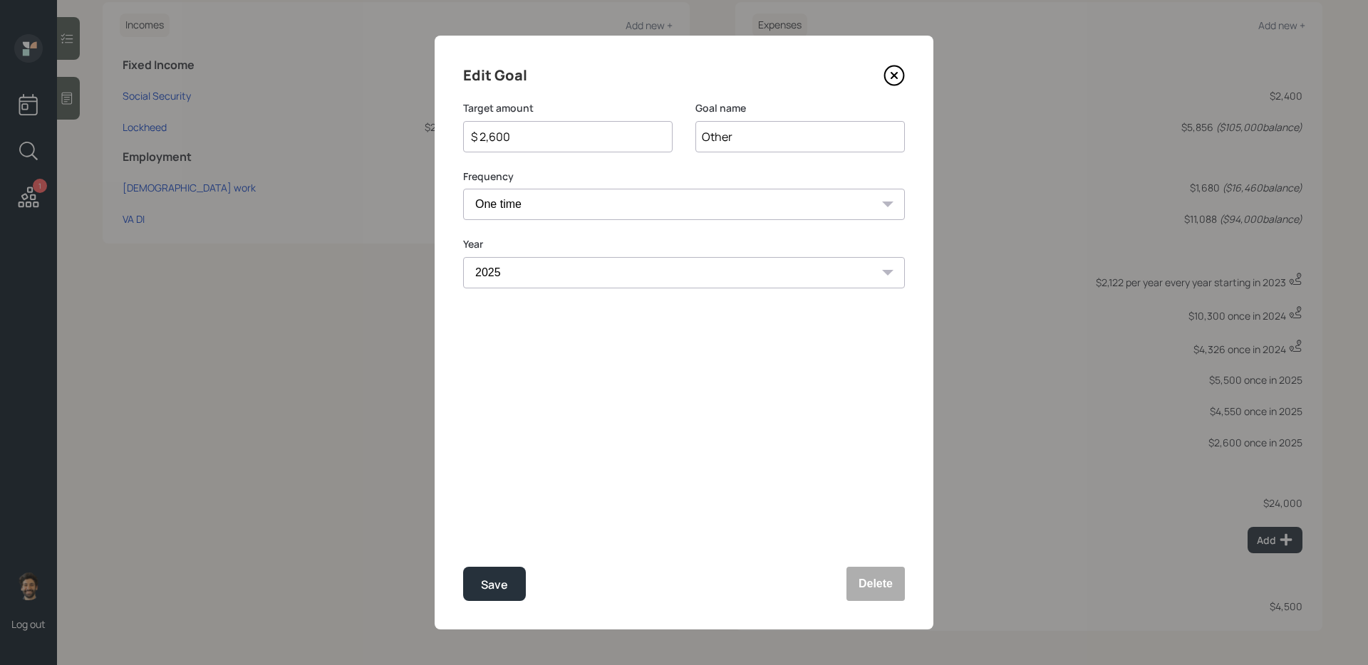
click at [511, 137] on input "$ 2,600" at bounding box center [561, 136] width 185 height 17
click at [504, 590] on div "Save" at bounding box center [494, 584] width 27 height 19
type input "$ 2,600"
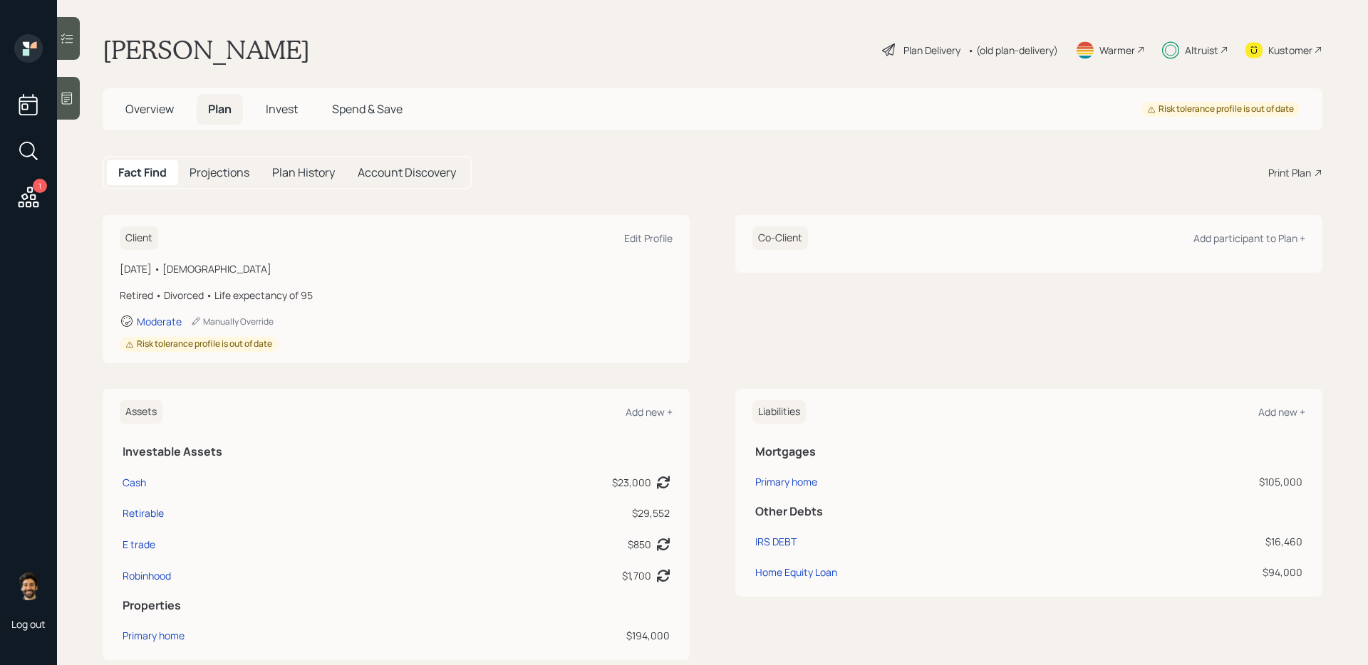
click at [269, 110] on span "Invest" at bounding box center [282, 109] width 32 height 16
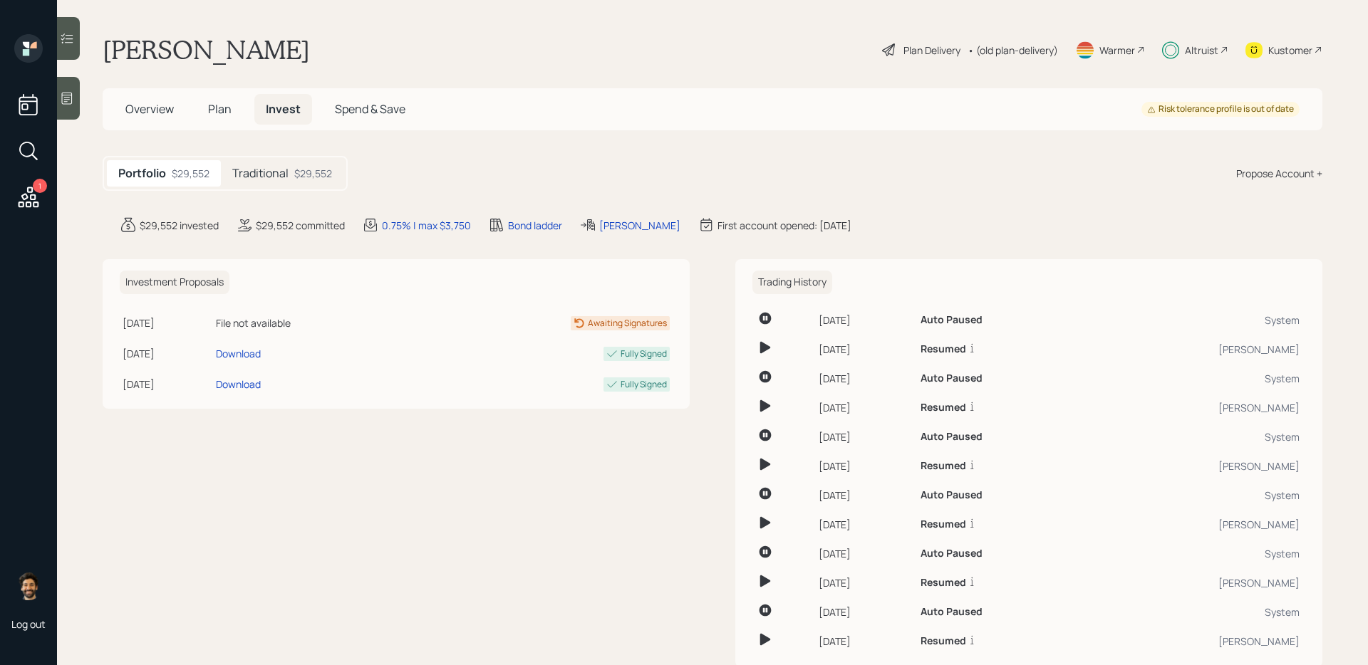
click at [285, 177] on h5 "Traditional" at bounding box center [260, 174] width 56 height 14
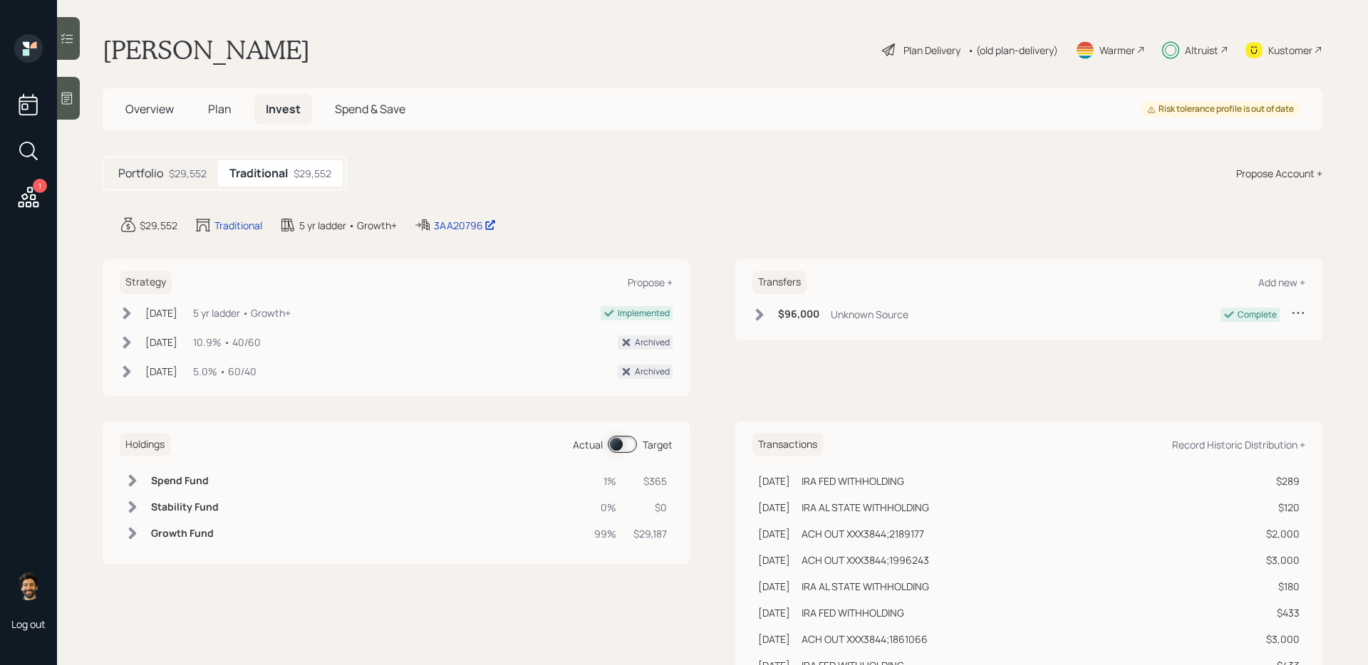
click at [625, 441] on span at bounding box center [622, 444] width 29 height 17
click at [469, 493] on td at bounding box center [402, 481] width 367 height 26
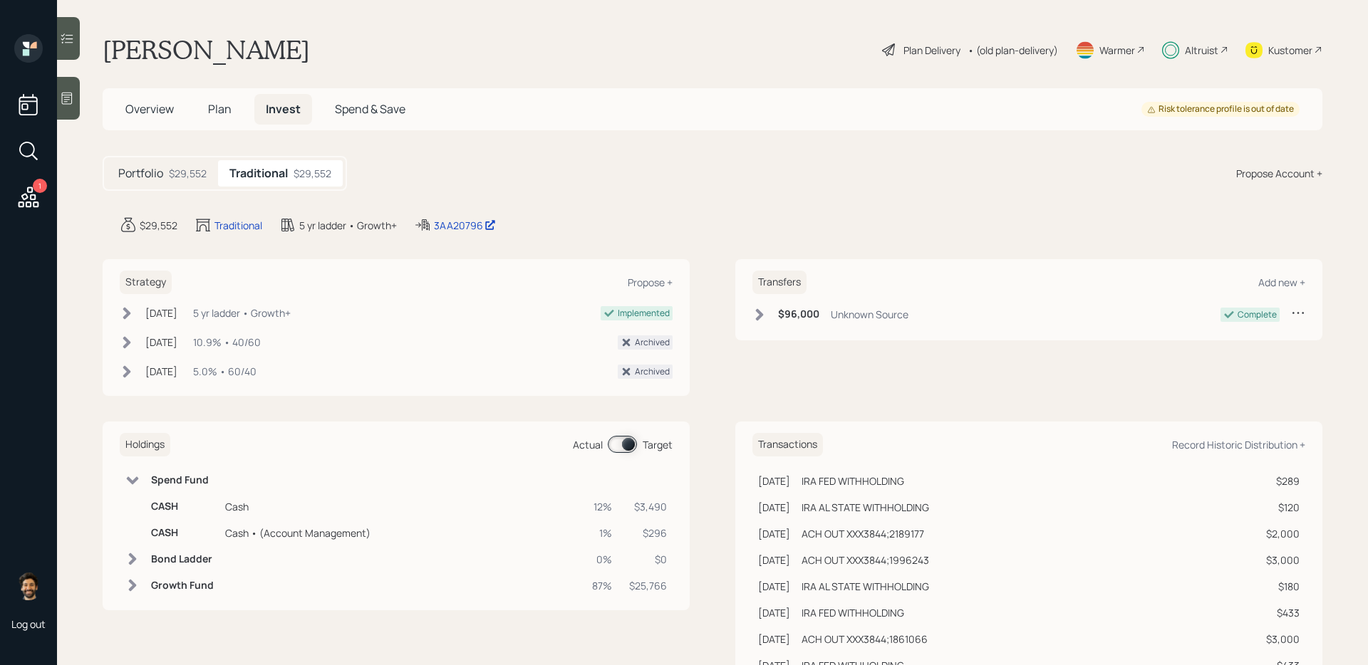
click at [217, 110] on span "Plan" at bounding box center [220, 109] width 24 height 16
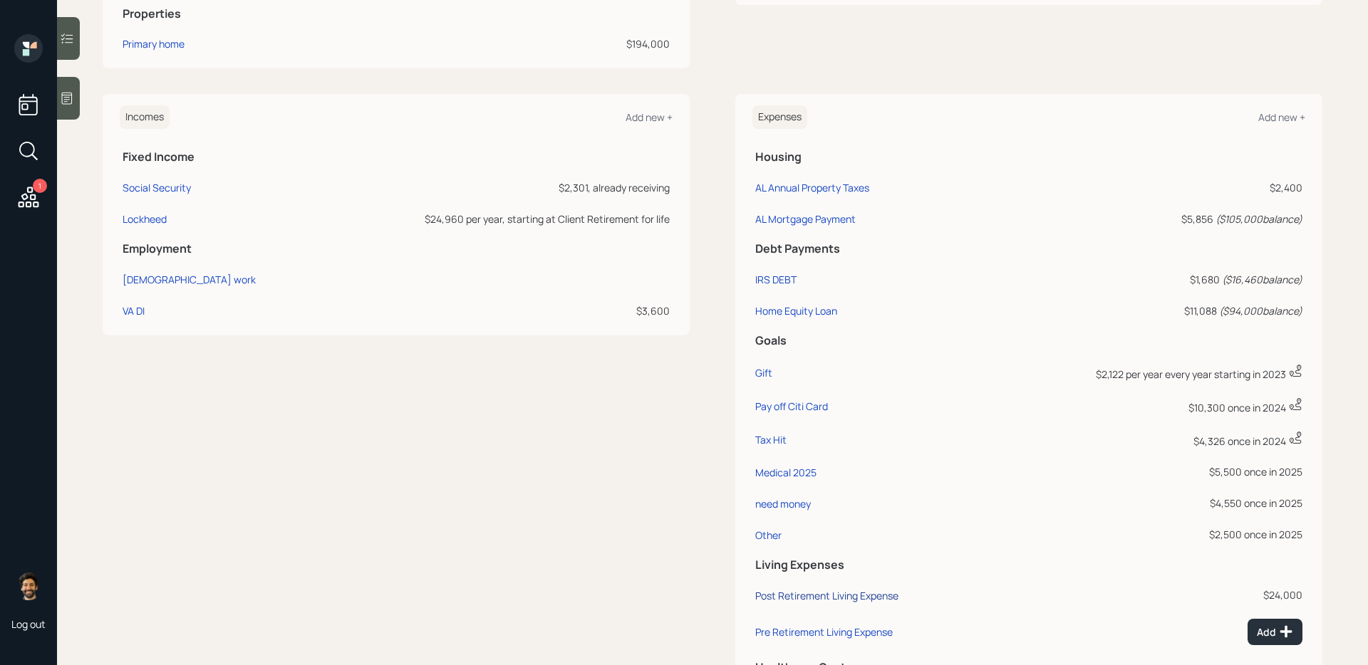
scroll to position [600, 0]
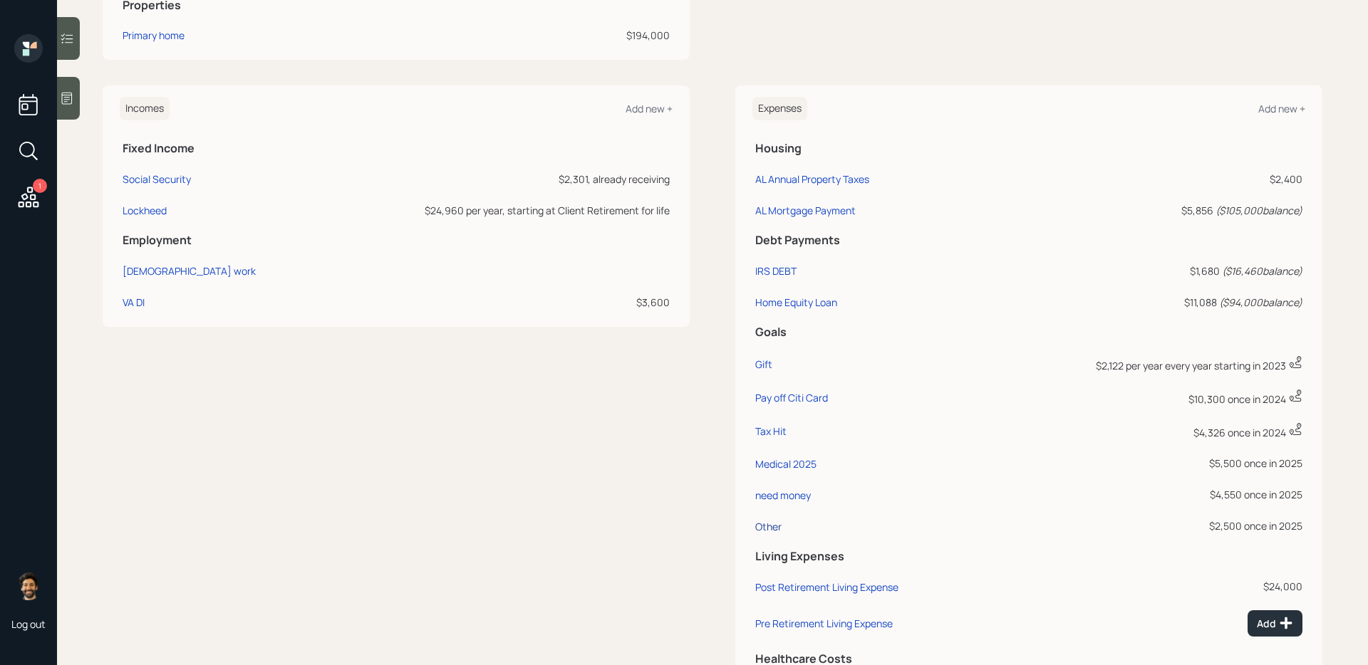
click at [765, 524] on div "Other" at bounding box center [768, 527] width 26 height 14
select select "0"
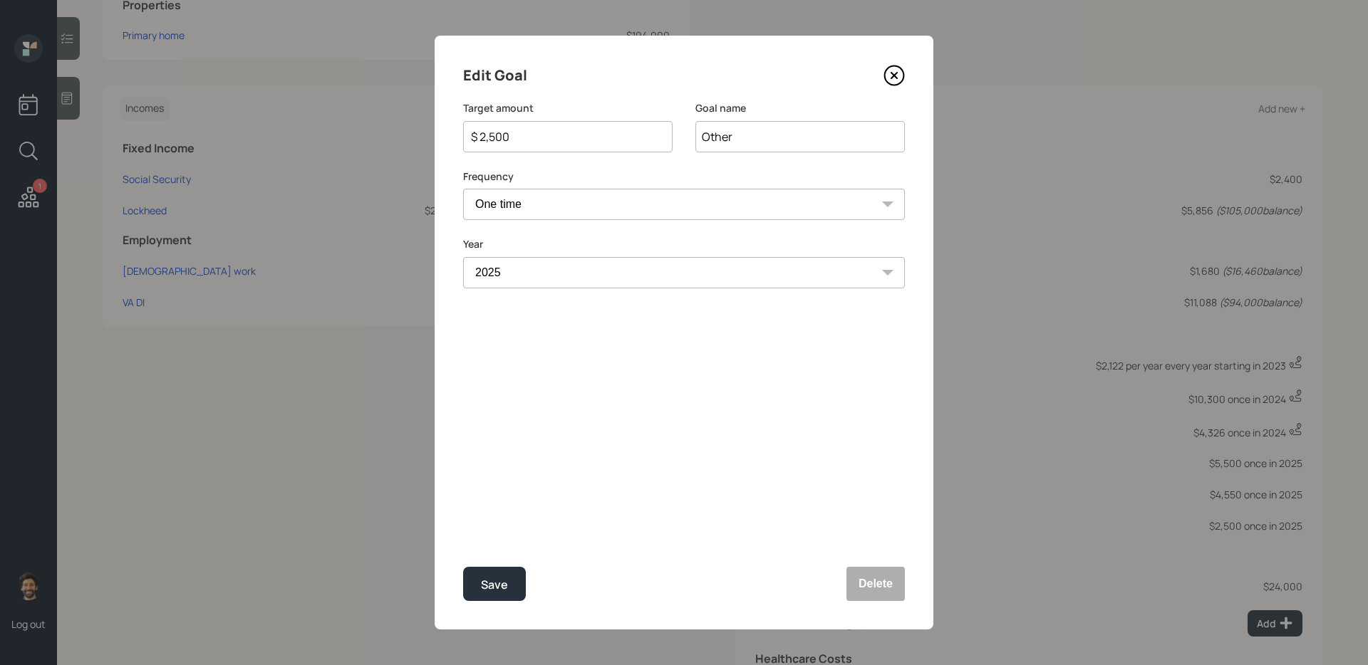
click at [503, 136] on input "$ 2,500" at bounding box center [561, 136] width 185 height 17
click at [486, 587] on div "Save" at bounding box center [494, 584] width 27 height 19
type input "$ 2,500"
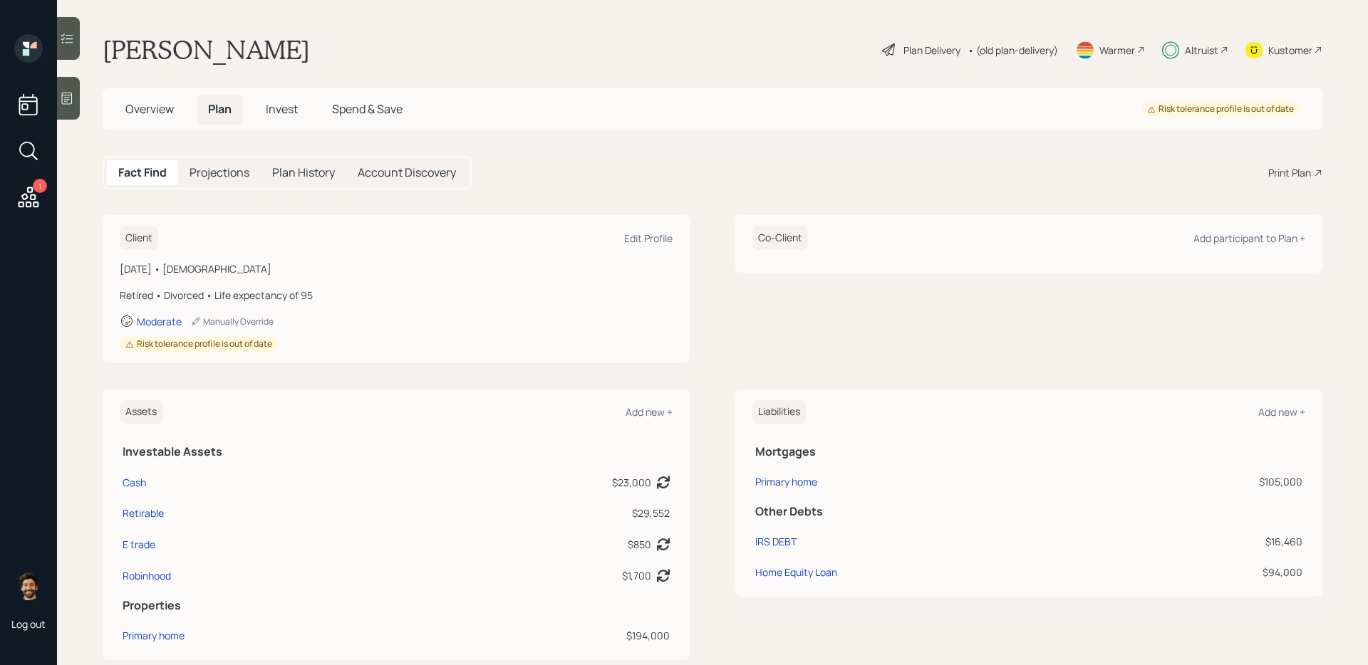
click at [274, 113] on span "Invest" at bounding box center [282, 109] width 32 height 16
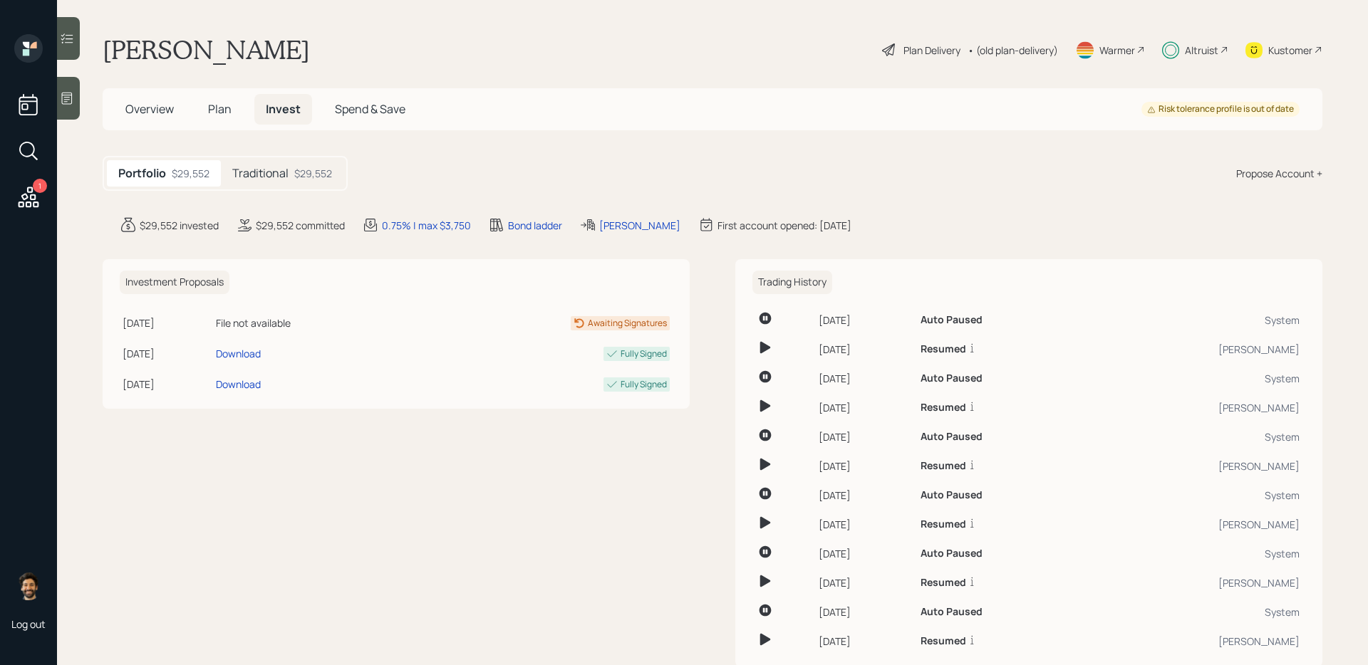
click at [278, 177] on h5 "Traditional" at bounding box center [260, 174] width 56 height 14
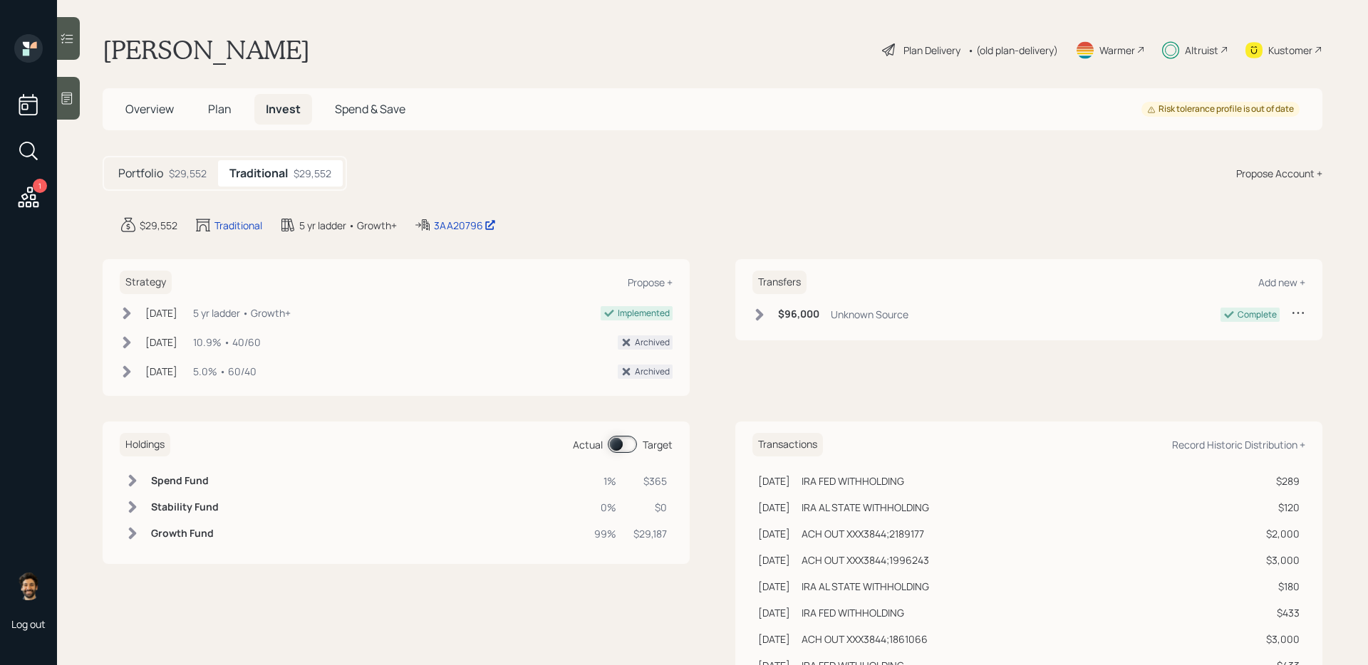
click at [621, 444] on span at bounding box center [622, 444] width 29 height 17
click at [199, 476] on h6 "Spend Fund" at bounding box center [182, 481] width 63 height 12
click at [68, 39] on icon at bounding box center [67, 38] width 14 height 14
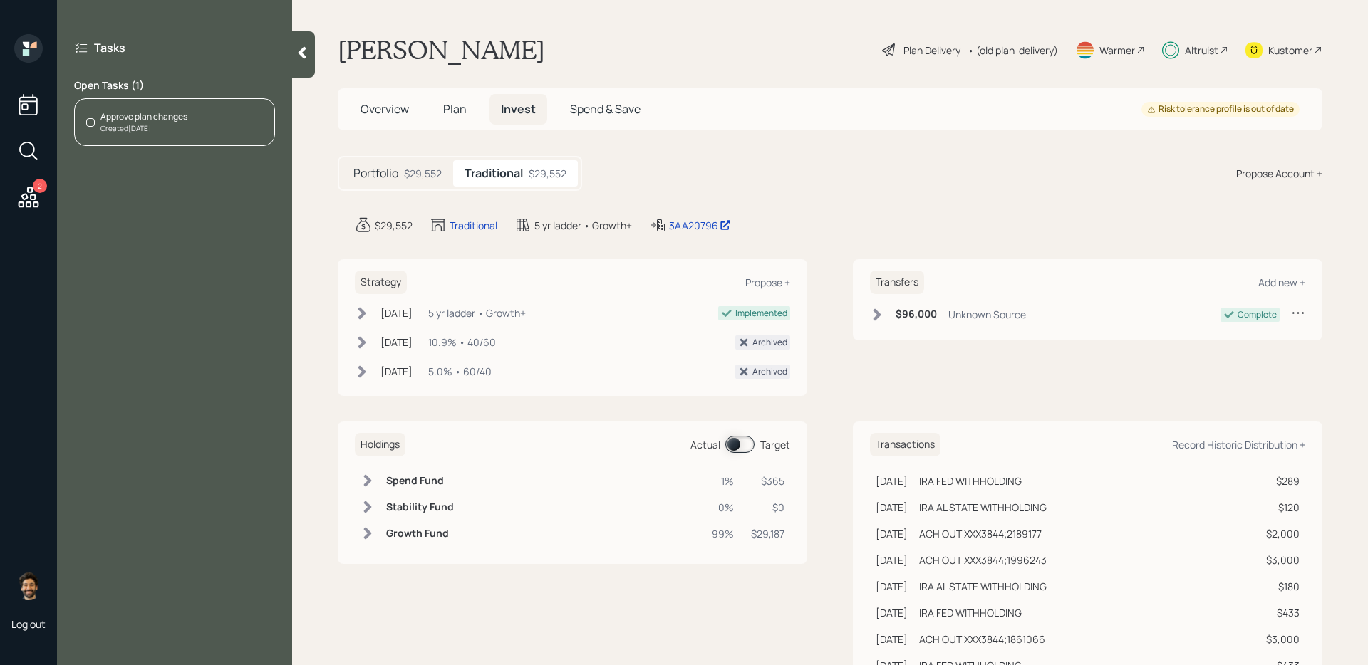
click at [180, 133] on div "Created Today" at bounding box center [143, 128] width 87 height 11
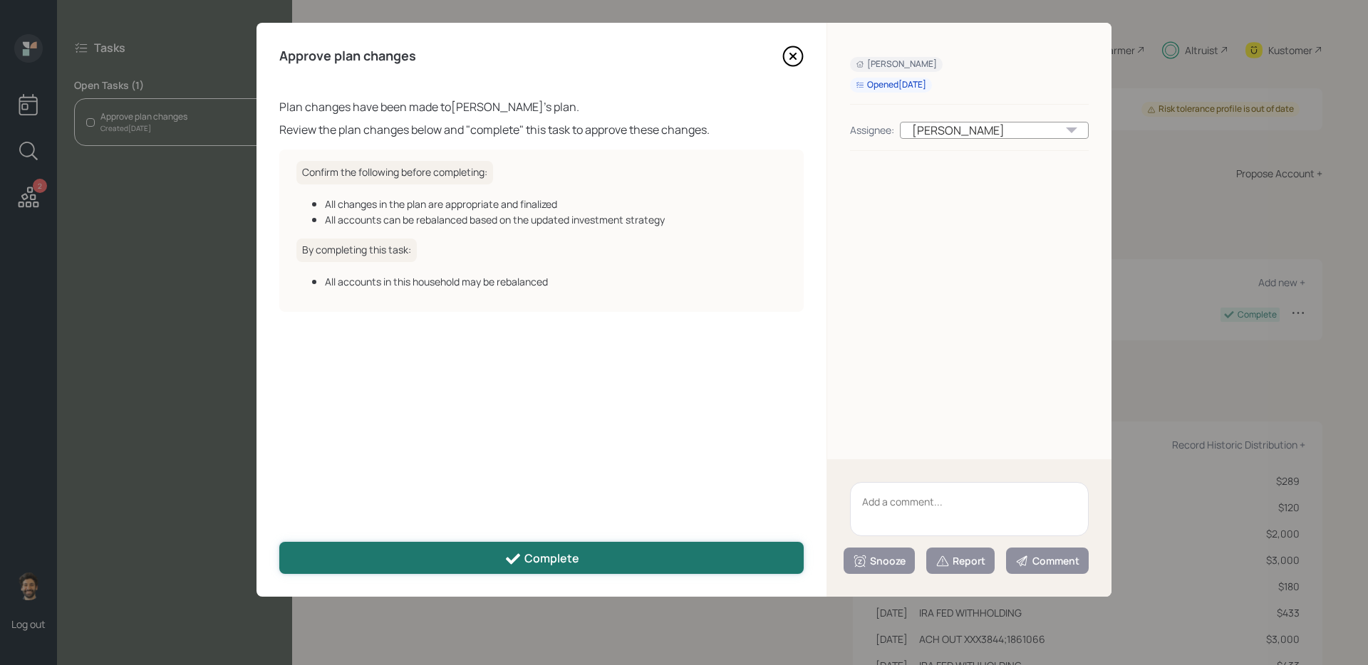
click at [558, 558] on div "Complete" at bounding box center [541, 559] width 75 height 17
